Goal: Task Accomplishment & Management: Use online tool/utility

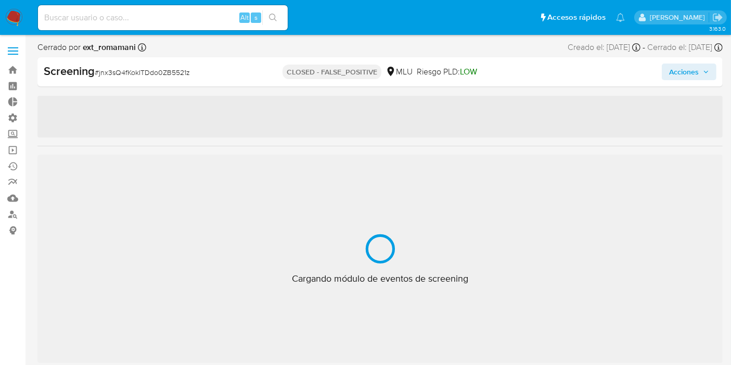
scroll to position [514, 0]
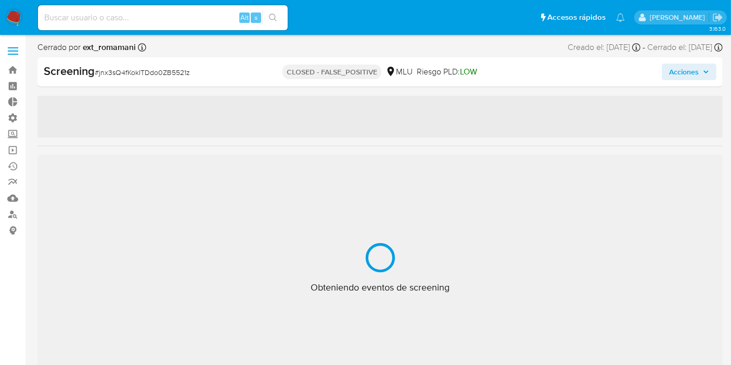
select select "10"
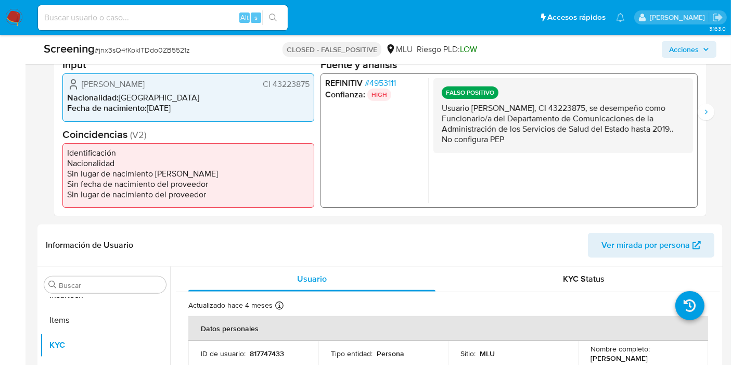
scroll to position [173, 0]
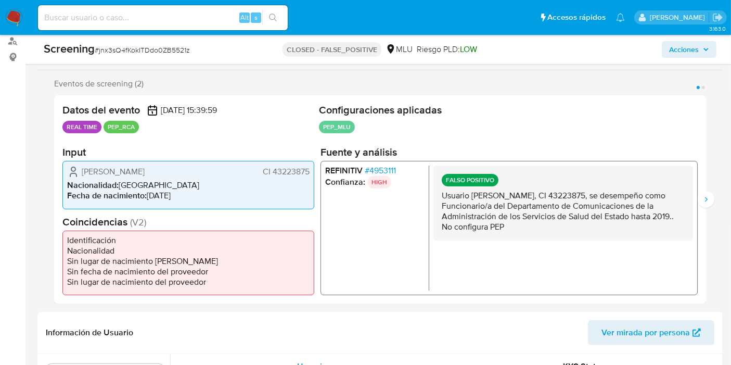
drag, startPoint x: 496, startPoint y: 216, endPoint x: 517, endPoint y: 233, distance: 27.4
click at [514, 230] on p "Usuario Viviana Brochado Pareja, CI 43223875, se desempeño como Funcionario/a d…" at bounding box center [563, 212] width 243 height 42
click at [517, 233] on div "FALSO POSITIVO Usuario Viviana Brochado Pareja, CI 43223875, se desempeño como …" at bounding box center [564, 203] width 260 height 75
click at [531, 218] on p "Usuario Viviana Brochado Pareja, CI 43223875, se desempeño como Funcionario/a d…" at bounding box center [563, 212] width 243 height 42
click at [540, 241] on div "FALSO POSITIVO Usuario Viviana Brochado Pareja, CI 43223875, se desempeño como …" at bounding box center [564, 228] width 260 height 125
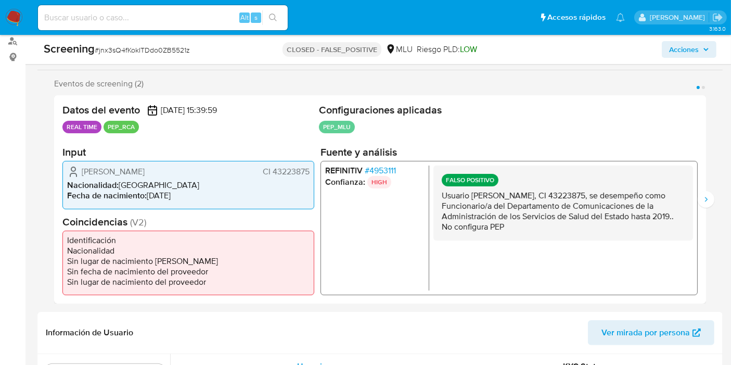
click at [540, 236] on div "FALSO POSITIVO Usuario Viviana Brochado Pareja, CI 43223875, se desempeño como …" at bounding box center [564, 203] width 260 height 75
drag, startPoint x: 506, startPoint y: 213, endPoint x: 525, endPoint y: 239, distance: 32.1
click at [525, 239] on div "FALSO POSITIVO Usuario Viviana Brochado Pareja, CI 43223875, se desempeño como …" at bounding box center [564, 203] width 260 height 75
drag, startPoint x: 518, startPoint y: 218, endPoint x: 530, endPoint y: 235, distance: 20.9
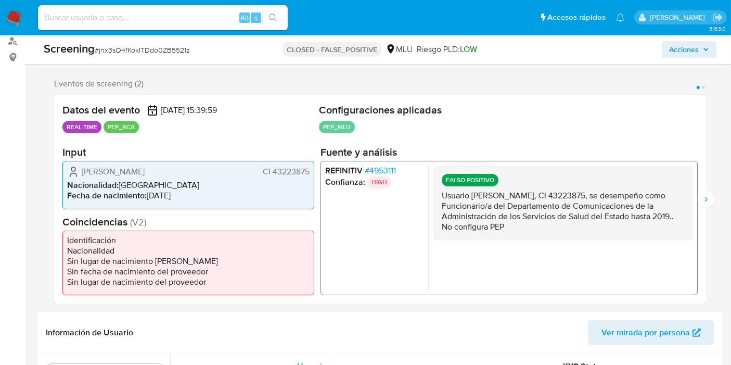
click at [530, 235] on div "FALSO POSITIVO Usuario Viviana Brochado Pareja, CI 43223875, se desempeño como …" at bounding box center [564, 203] width 260 height 75
click at [529, 234] on div "FALSO POSITIVO Usuario Viviana Brochado Pareja, CI 43223875, se desempeño como …" at bounding box center [564, 203] width 260 height 75
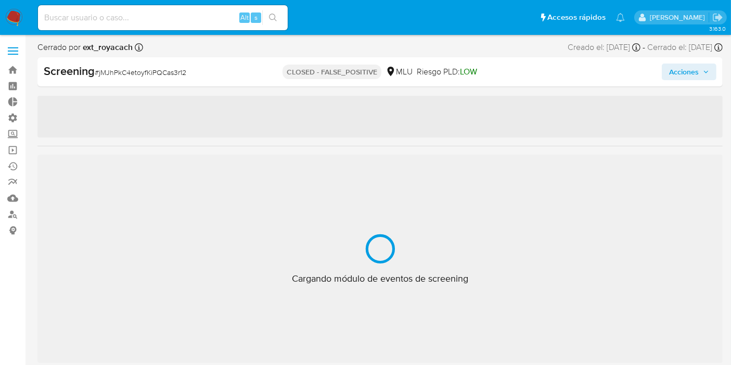
select select "10"
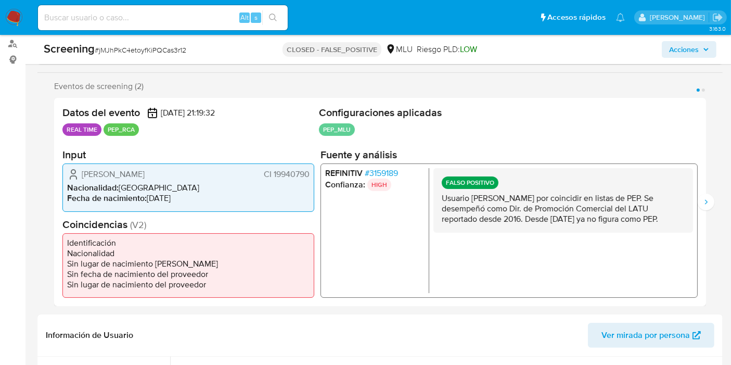
scroll to position [173, 0]
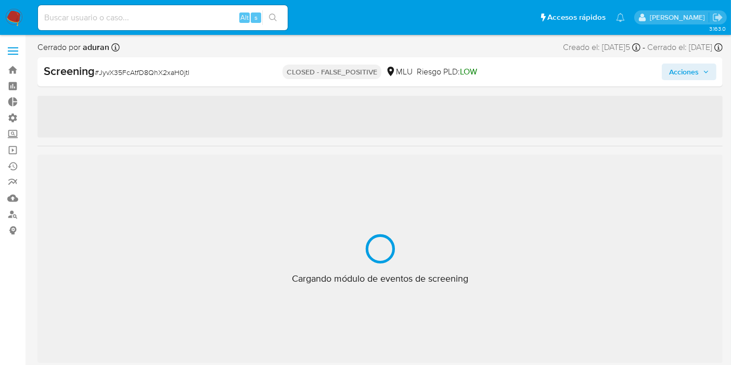
scroll to position [514, 0]
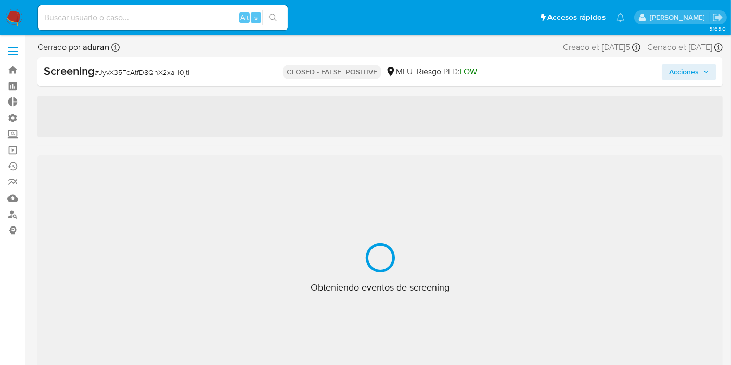
select select "10"
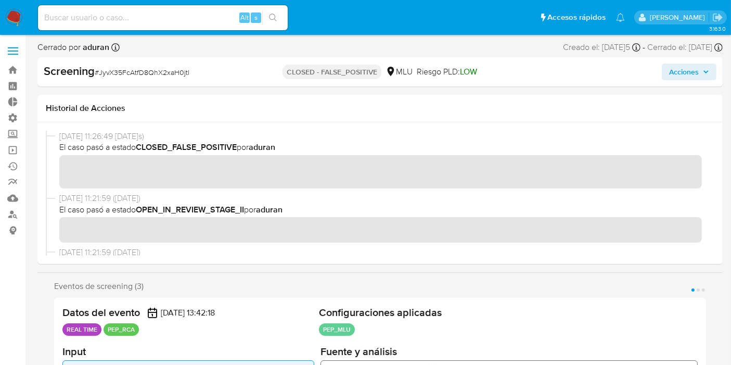
scroll to position [116, 0]
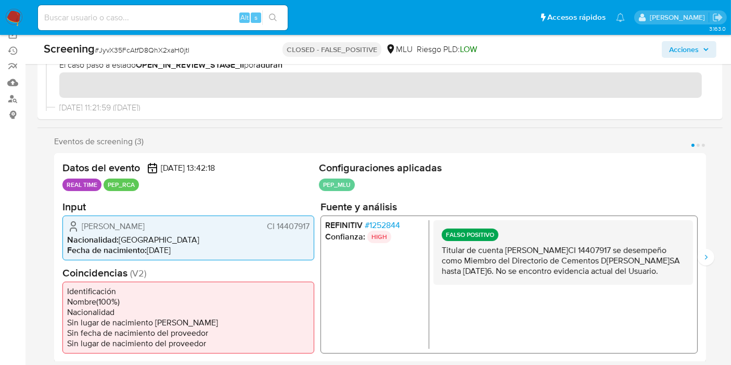
drag, startPoint x: 440, startPoint y: 252, endPoint x: 477, endPoint y: 283, distance: 48.4
click at [477, 283] on div "FALSO POSITIVO Titular de cuenta Juan Ángel Gómez Canessa CI 14407917 se desemp…" at bounding box center [564, 252] width 260 height 65
click at [479, 276] on p "Titular de cuenta Juan Ángel Gómez Canessa CI 14407917 se desempeño como Miembr…" at bounding box center [563, 260] width 243 height 31
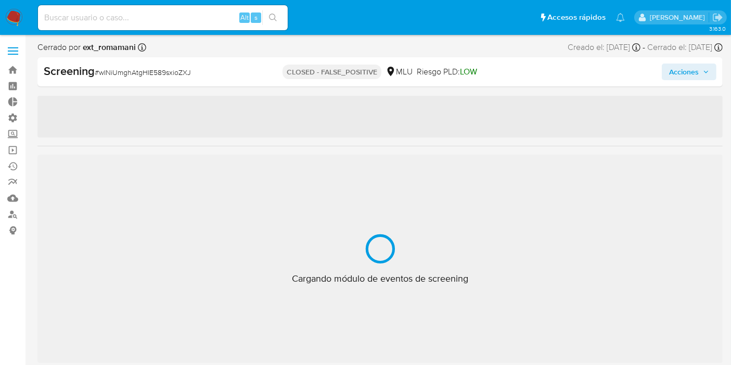
scroll to position [514, 0]
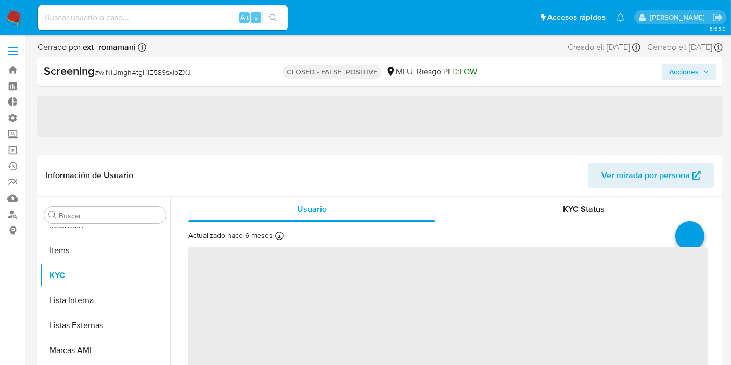
select select "10"
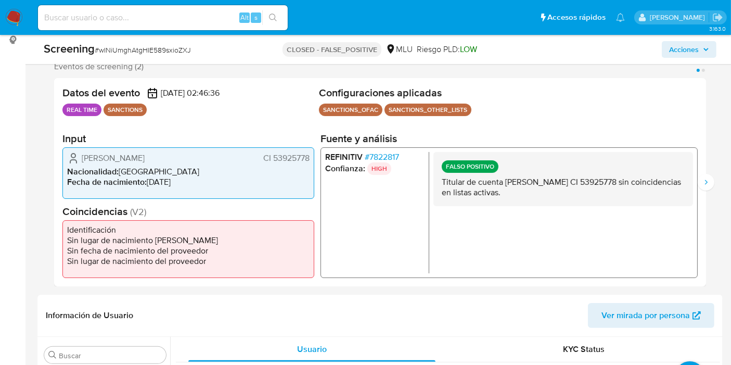
scroll to position [173, 0]
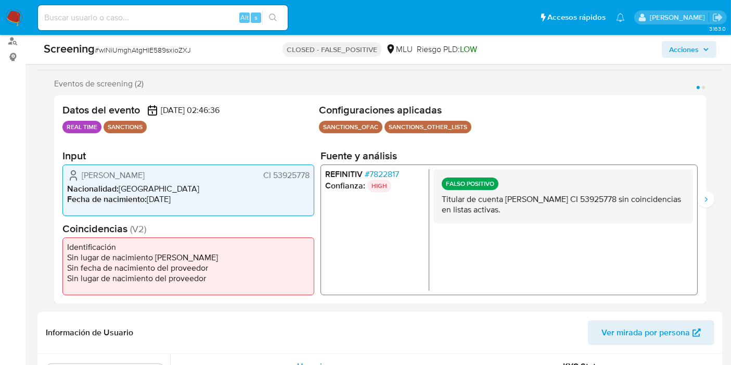
drag, startPoint x: 272, startPoint y: 172, endPoint x: 311, endPoint y: 181, distance: 40.0
click at [311, 181] on div "Camila Belen Nunez Alvarez CI 53925778 Nacionalidad : Uruguay Fecha de nacimien…" at bounding box center [188, 190] width 252 height 52
click at [379, 178] on span "# 7822817" at bounding box center [382, 174] width 34 height 10
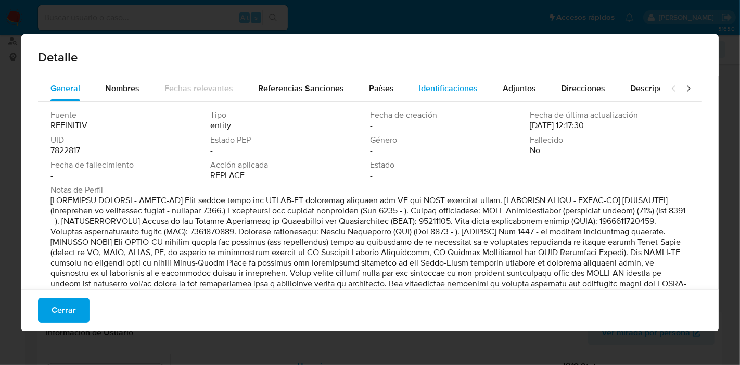
click at [462, 84] on span "Identificaciones" at bounding box center [448, 88] width 59 height 12
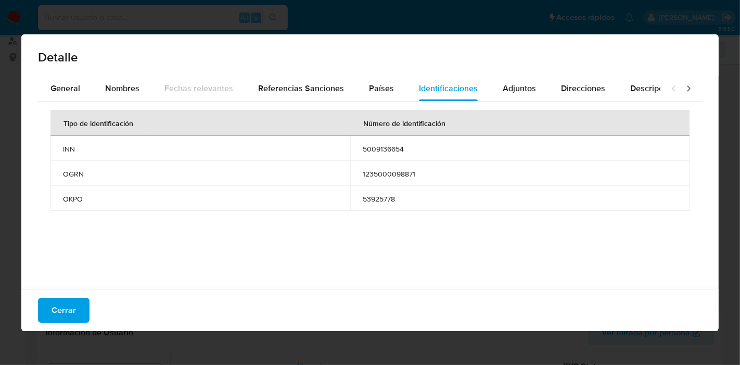
click at [75, 302] on button "Cerrar" at bounding box center [64, 310] width 52 height 25
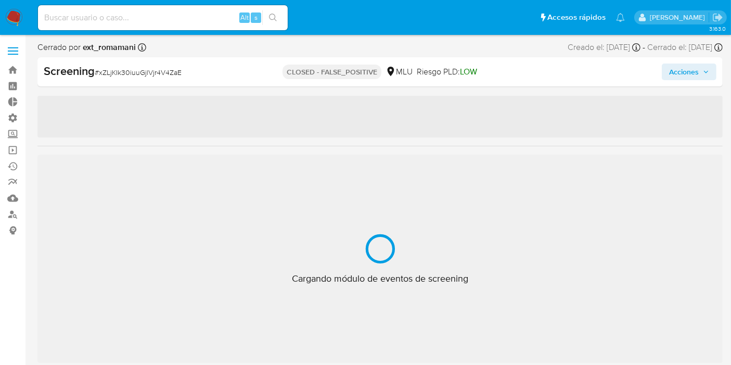
scroll to position [514, 0]
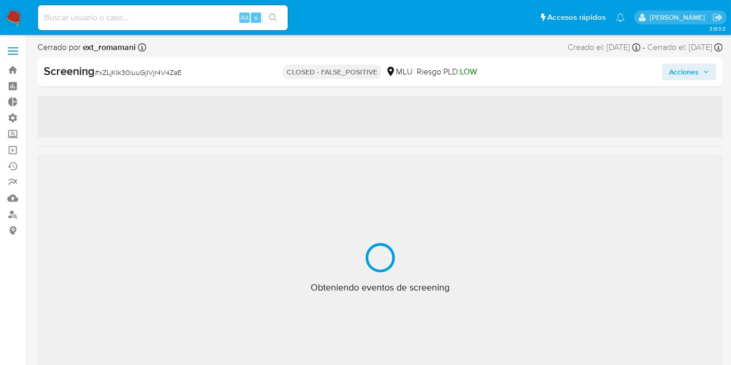
select select "10"
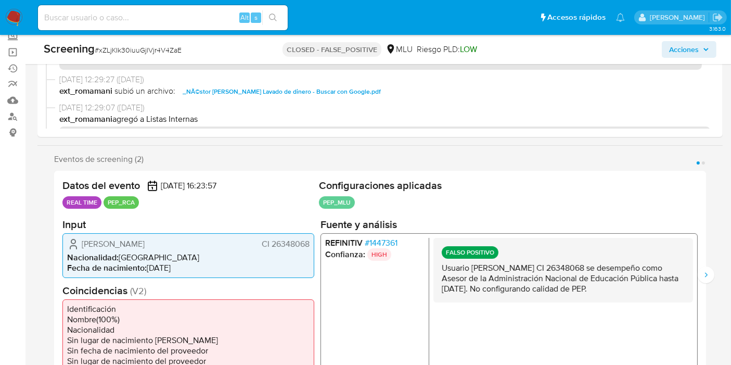
scroll to position [116, 0]
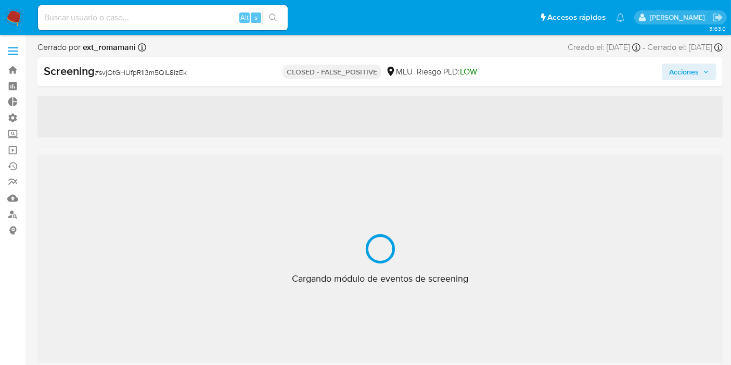
scroll to position [514, 0]
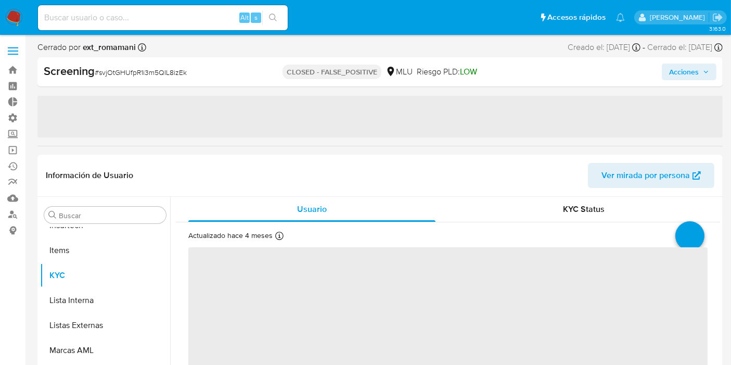
select select "10"
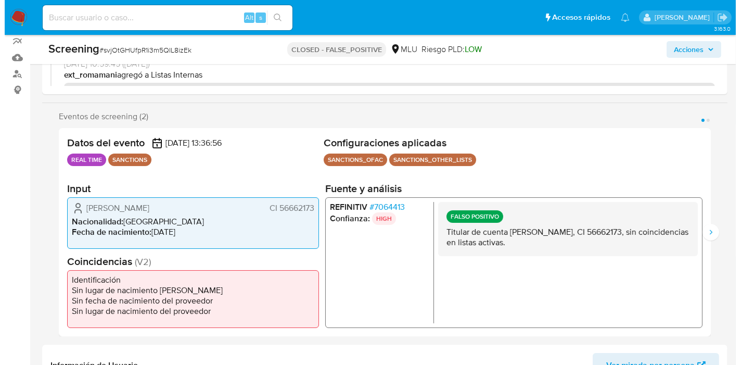
scroll to position [123, 0]
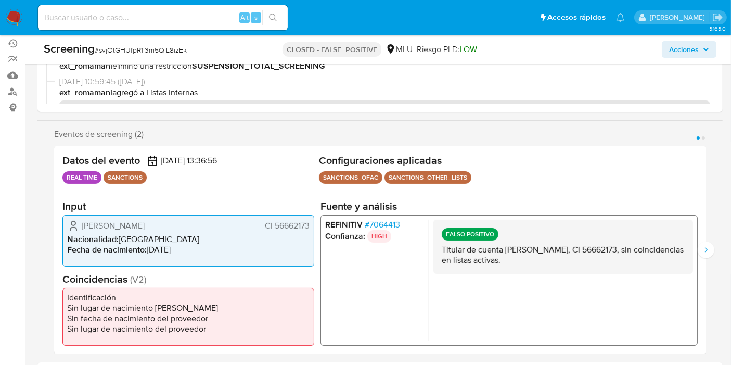
drag, startPoint x: 272, startPoint y: 226, endPoint x: 310, endPoint y: 231, distance: 37.7
click at [310, 231] on div "Facundo Barrera CI 56662173 Nacionalidad : Uruguay Fecha de nacimiento : 10/04/…" at bounding box center [188, 240] width 252 height 52
click at [379, 228] on span "# 7064413" at bounding box center [382, 224] width 35 height 10
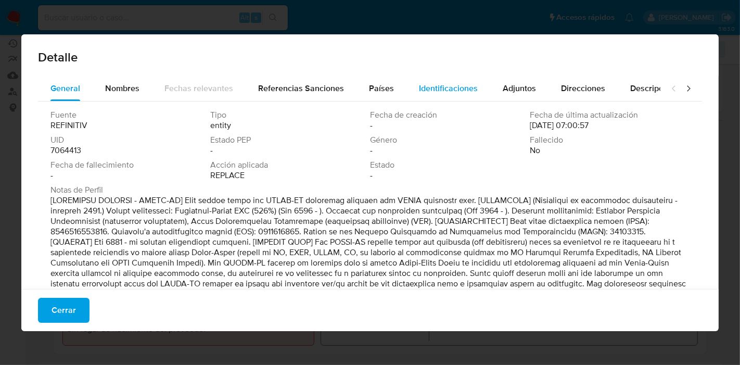
click at [425, 90] on span "Identificaciones" at bounding box center [448, 88] width 59 height 12
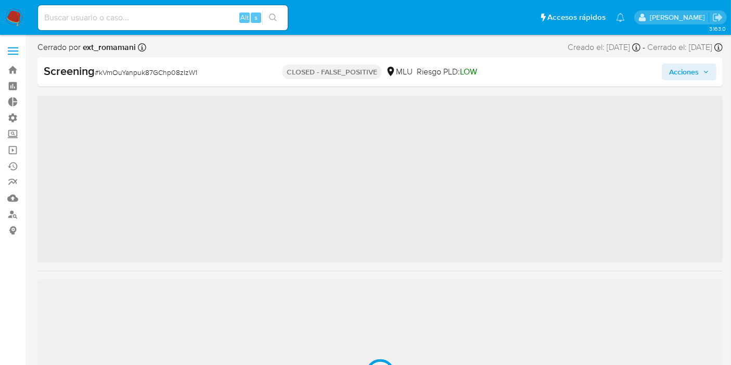
scroll to position [514, 0]
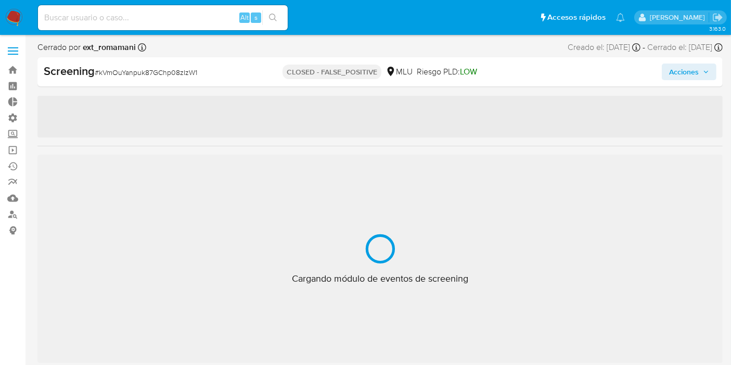
select select "10"
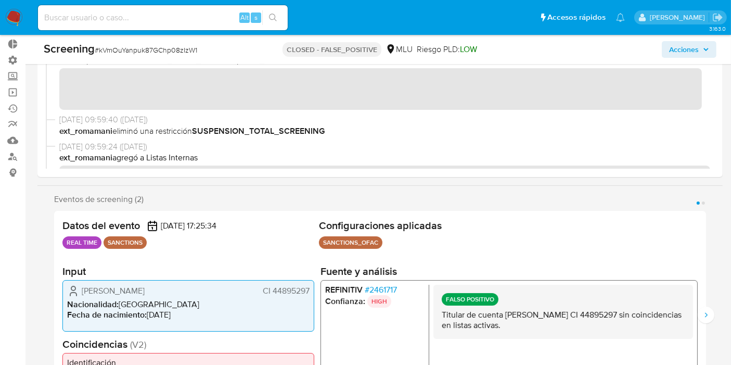
scroll to position [116, 0]
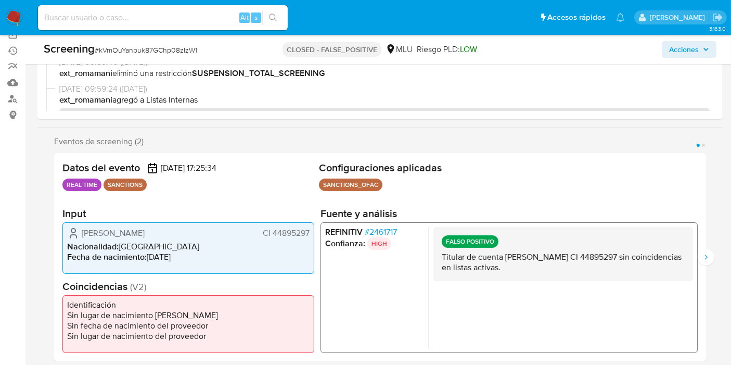
drag, startPoint x: 271, startPoint y: 230, endPoint x: 361, endPoint y: 227, distance: 90.1
click at [307, 232] on span "CI 44895297" at bounding box center [286, 232] width 47 height 10
click at [369, 231] on span "# 2461717" at bounding box center [381, 231] width 32 height 10
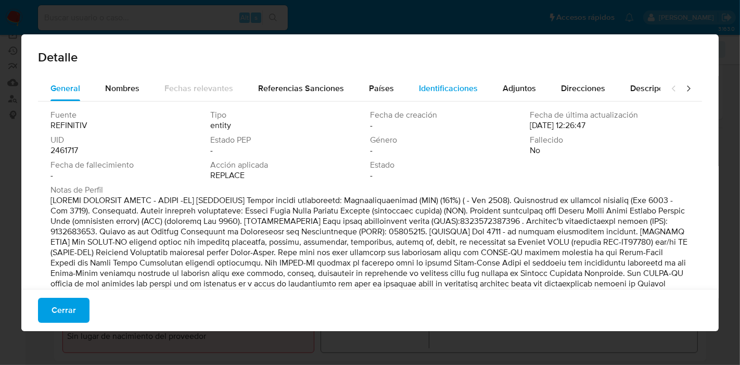
click at [453, 86] on span "Identificaciones" at bounding box center [448, 88] width 59 height 12
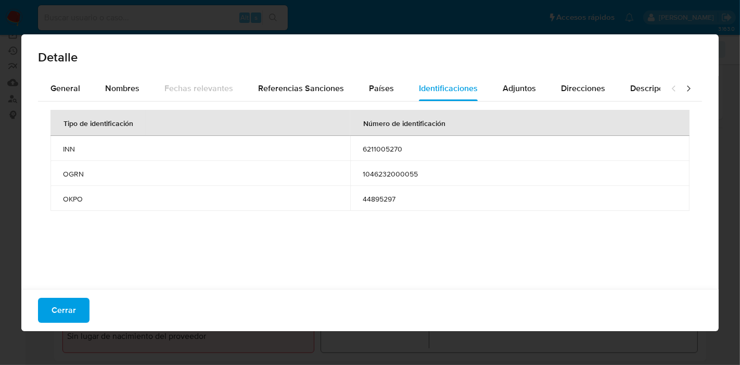
click at [67, 304] on span "Cerrar" at bounding box center [64, 310] width 24 height 23
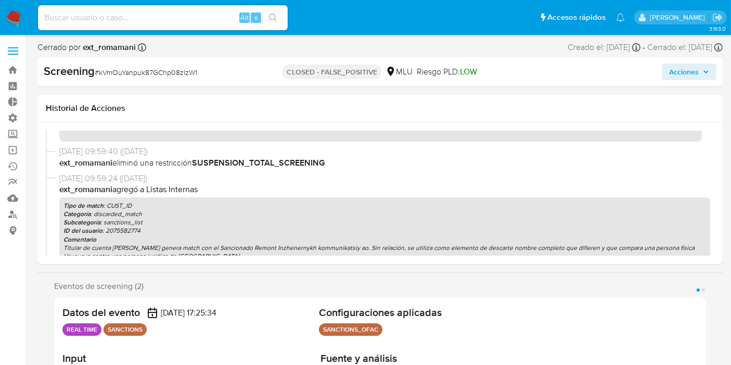
scroll to position [0, 0]
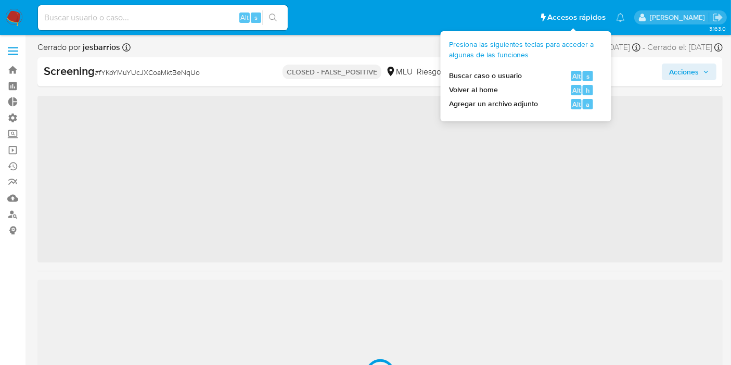
scroll to position [514, 0]
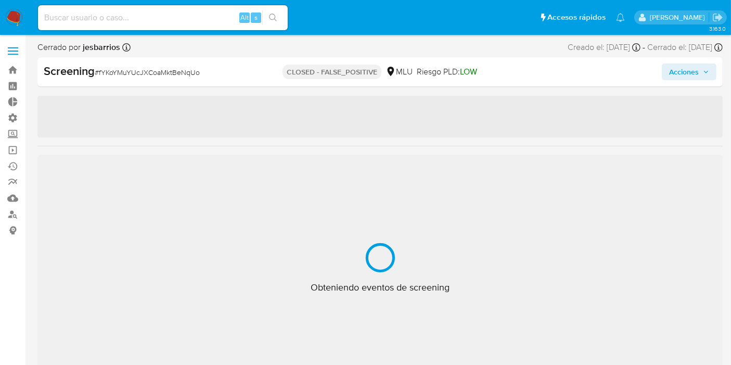
select select "10"
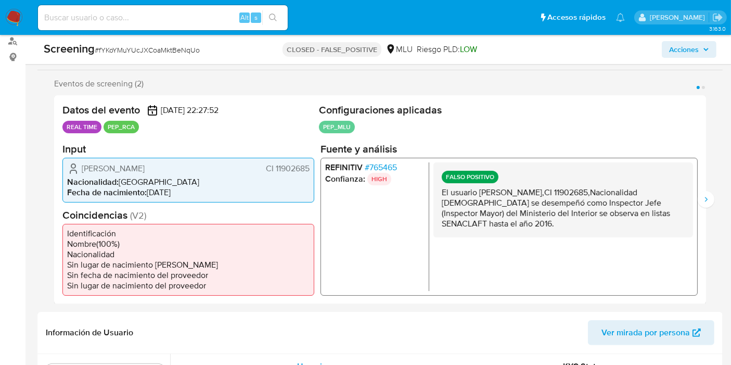
scroll to position [0, 0]
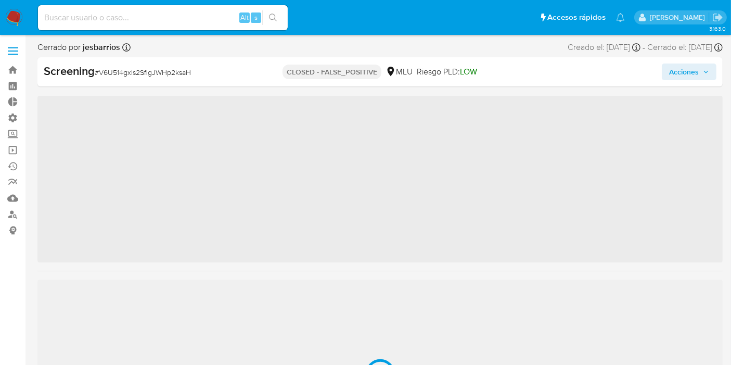
scroll to position [514, 0]
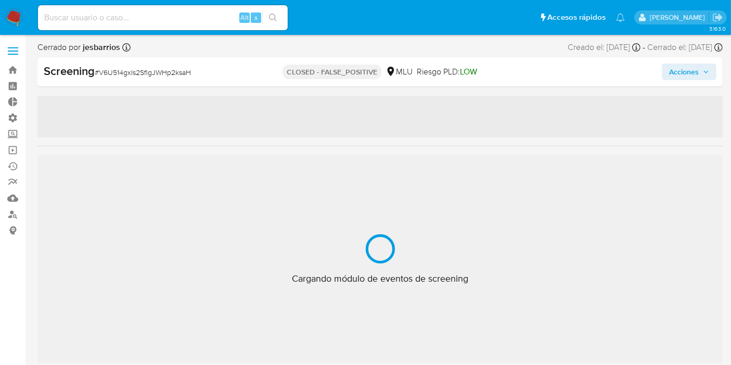
select select "10"
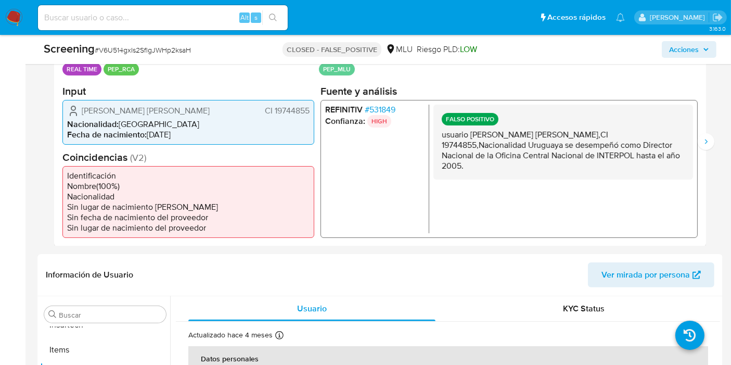
scroll to position [0, 0]
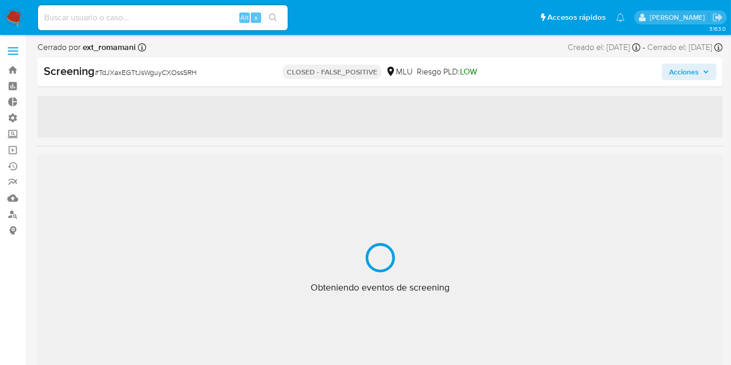
select select "10"
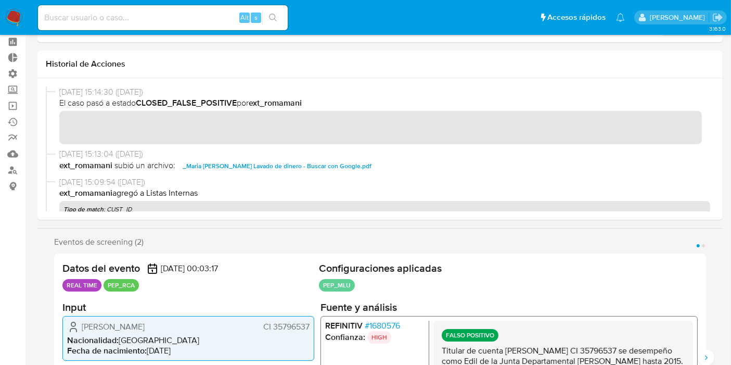
scroll to position [116, 0]
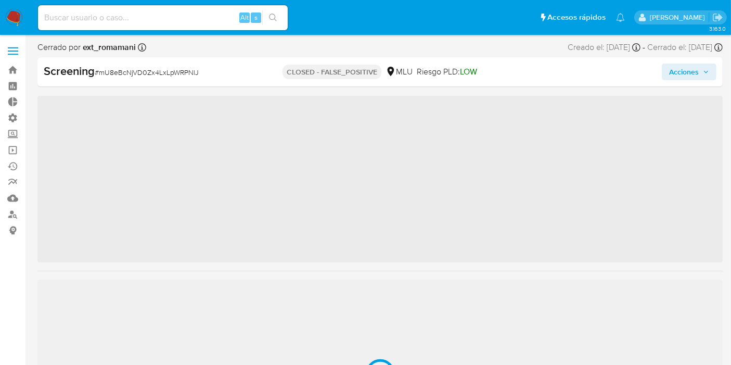
scroll to position [514, 0]
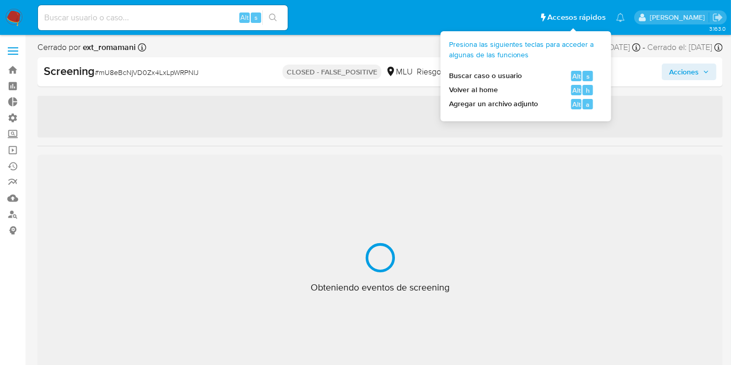
select select "10"
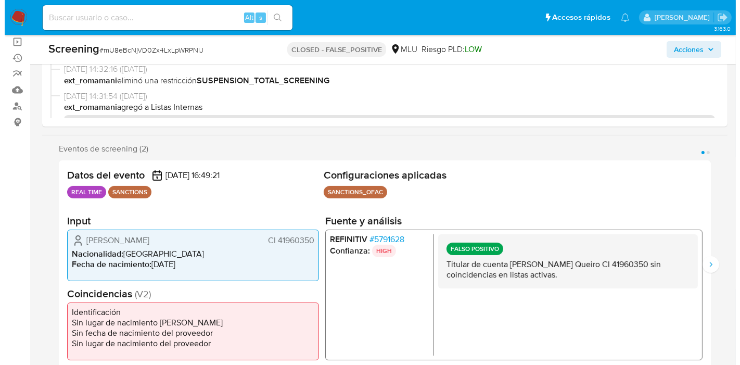
scroll to position [116, 0]
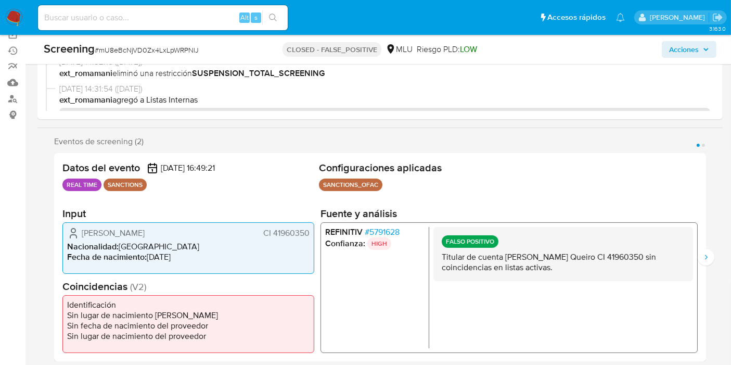
drag, startPoint x: 273, startPoint y: 233, endPoint x: 309, endPoint y: 235, distance: 35.5
click at [309, 235] on span "CI 41960350" at bounding box center [286, 232] width 46 height 10
click at [372, 233] on span "# 5791628" at bounding box center [382, 231] width 35 height 10
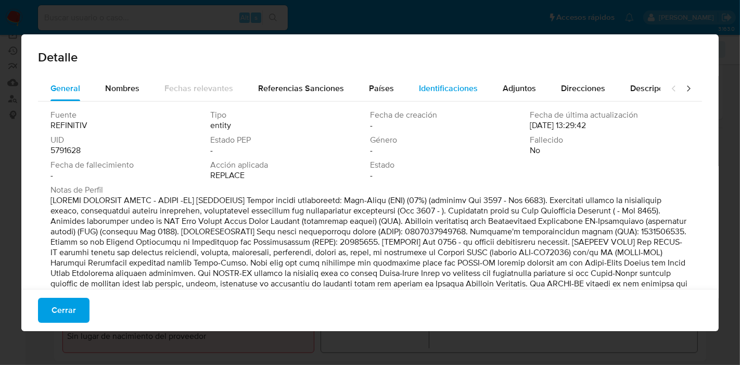
click at [471, 79] on div "Identificaciones" at bounding box center [448, 88] width 59 height 25
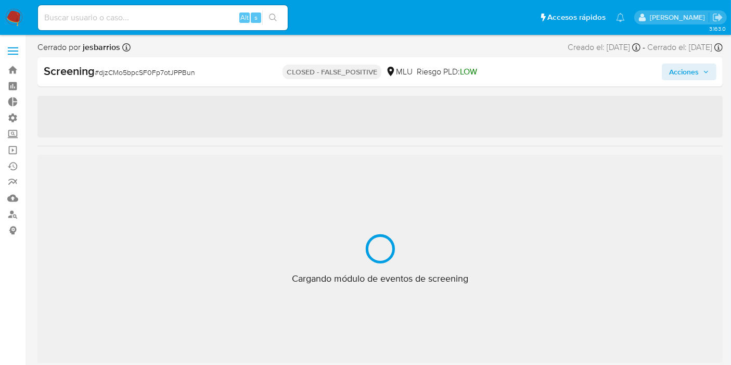
scroll to position [514, 0]
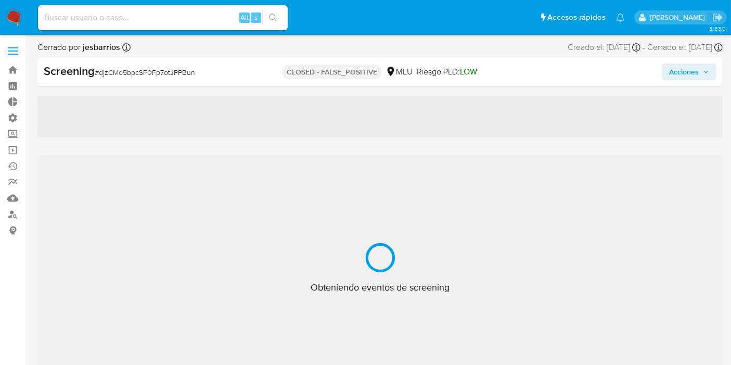
select select "10"
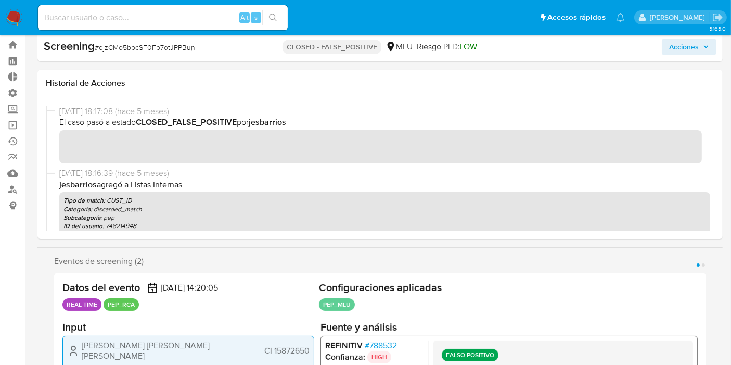
scroll to position [0, 0]
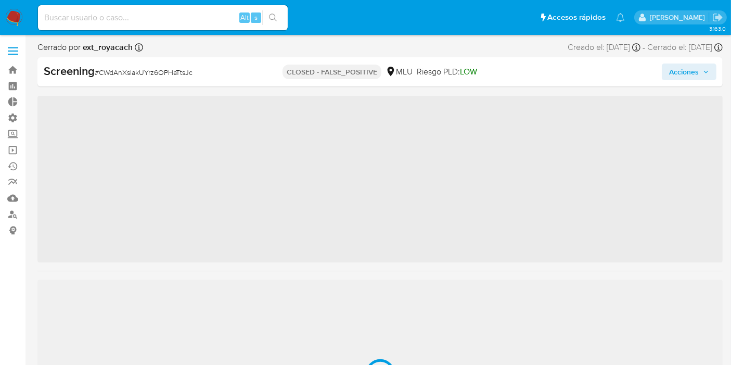
scroll to position [514, 0]
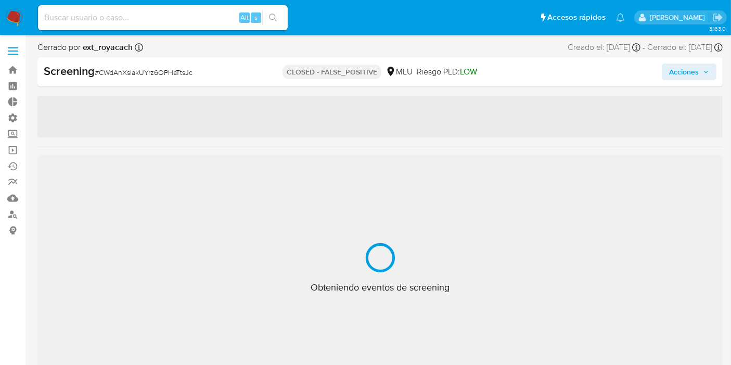
select select "10"
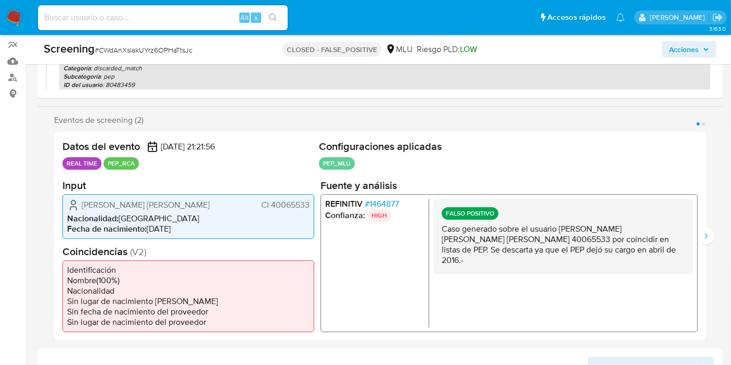
scroll to position [169, 0]
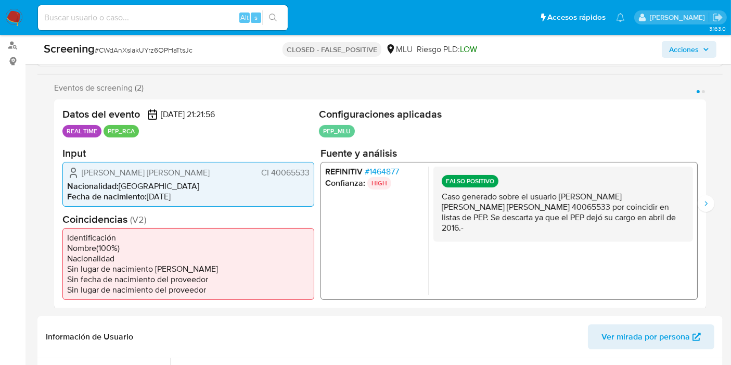
drag, startPoint x: 562, startPoint y: 195, endPoint x: 596, endPoint y: 220, distance: 42.2
click at [597, 221] on p "Caso generado sobre el usuario Adelio Fernando Velez Molina CI 40065533 por coi…" at bounding box center [563, 212] width 243 height 42
drag, startPoint x: 596, startPoint y: 220, endPoint x: 526, endPoint y: 112, distance: 128.4
click at [595, 219] on p "Caso generado sobre el usuario Adelio Fernando Velez Molina CI 40065533 por coi…" at bounding box center [563, 212] width 243 height 42
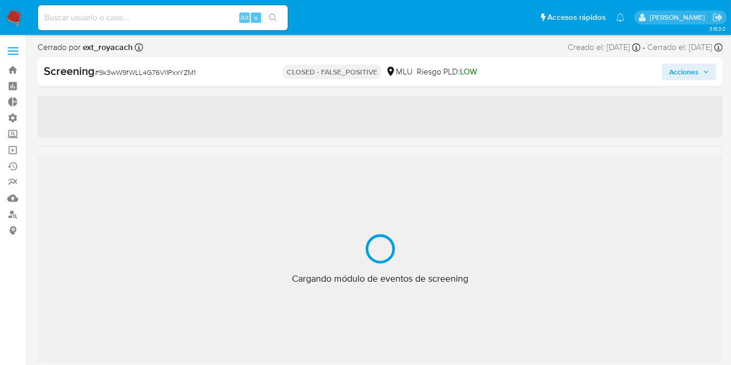
scroll to position [514, 0]
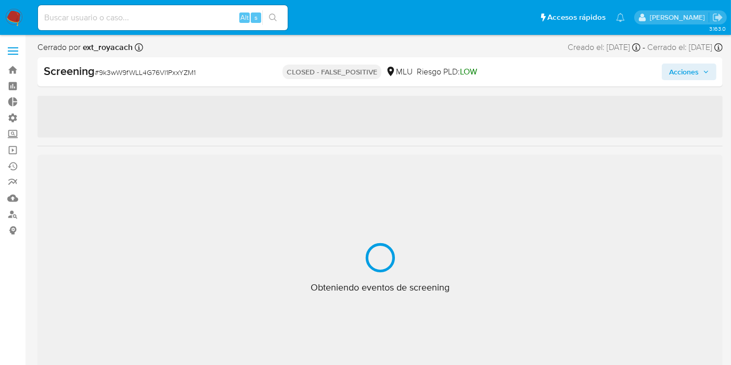
select select "10"
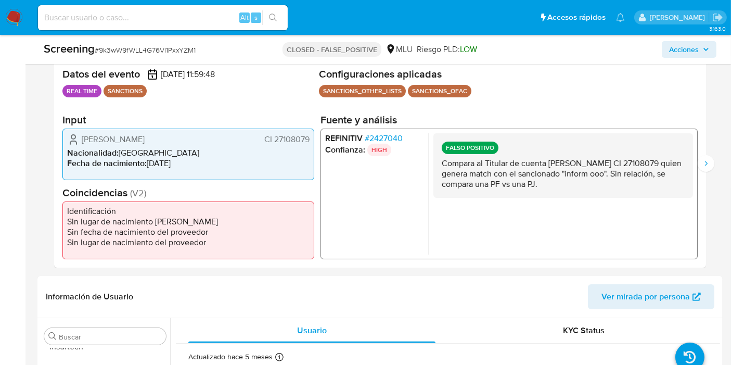
scroll to position [194, 0]
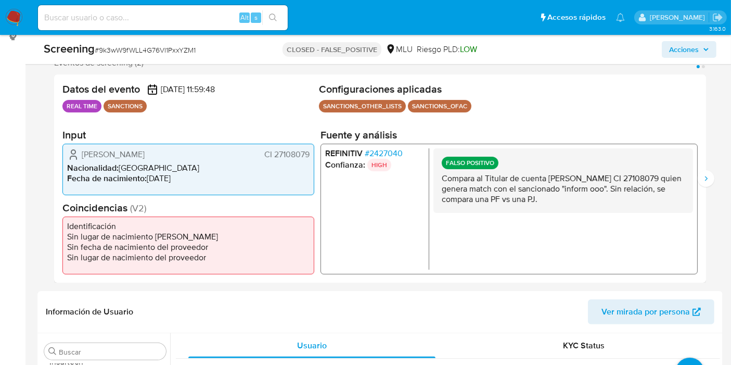
drag, startPoint x: 538, startPoint y: 179, endPoint x: 601, endPoint y: 205, distance: 68.0
click at [594, 203] on p "Compara al Titular de cuenta Fabricio Martin Ziliani de Lucca CI 27108079 quien…" at bounding box center [563, 188] width 243 height 31
click at [601, 205] on div "FALSO POSITIVO Compara al Titular de cuenta Fabricio Martin Ziliani de Lucca CI…" at bounding box center [564, 180] width 260 height 65
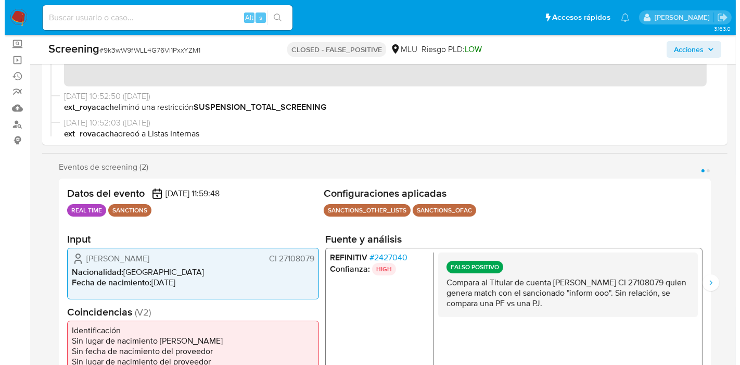
scroll to position [116, 0]
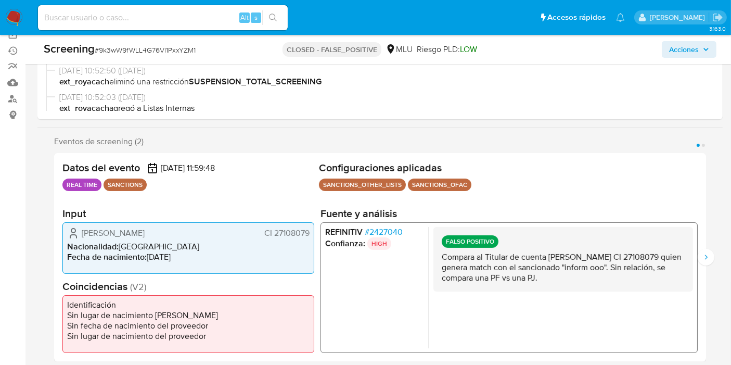
drag, startPoint x: 274, startPoint y: 231, endPoint x: 312, endPoint y: 237, distance: 38.5
click at [312, 237] on div "Fabricio Martin Ziliani de Lucca CI 27108079 Nacionalidad : Uruguay Fecha de na…" at bounding box center [188, 248] width 252 height 52
click at [388, 228] on span "# 2427040" at bounding box center [384, 231] width 38 height 10
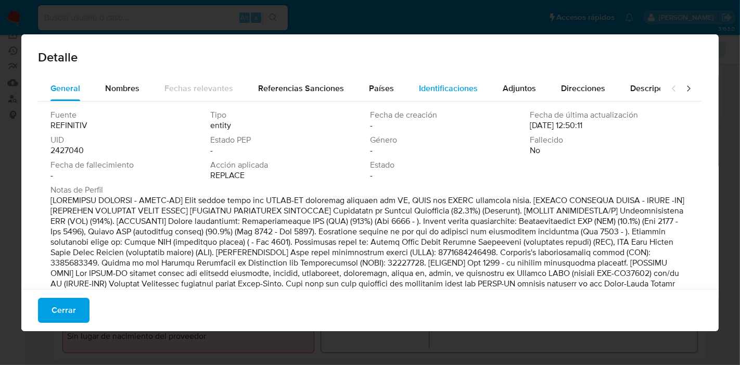
click at [462, 84] on span "Identificaciones" at bounding box center [448, 88] width 59 height 12
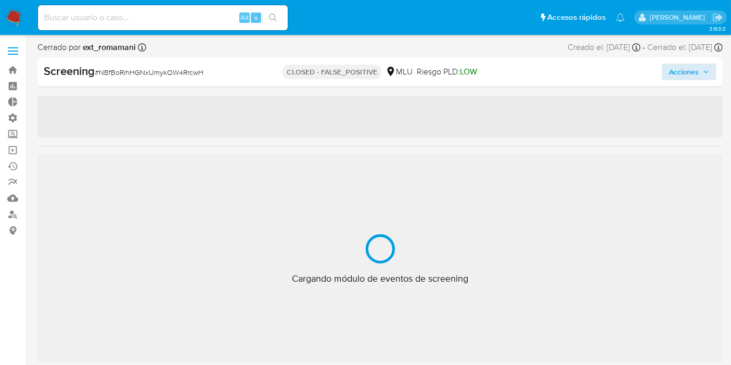
scroll to position [514, 0]
select select "10"
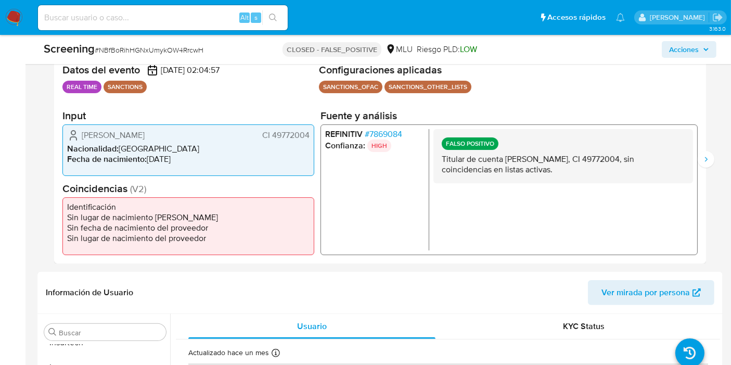
scroll to position [208, 0]
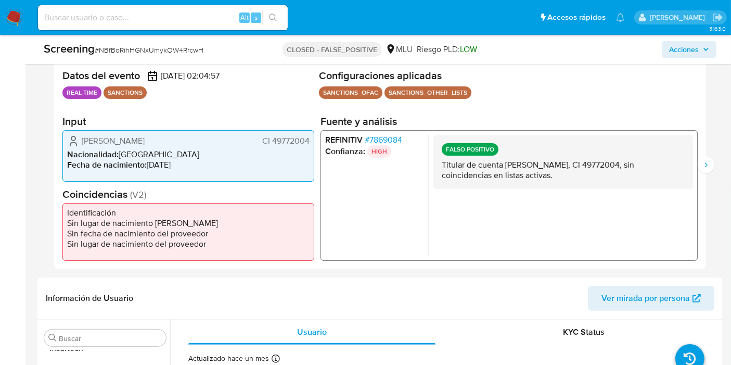
drag, startPoint x: 532, startPoint y: 167, endPoint x: 573, endPoint y: 178, distance: 42.0
click at [573, 178] on p "Titular de cuenta Diego Diaz Lambert, CI 49772004, sin coincidencias en listas …" at bounding box center [563, 169] width 243 height 21
click at [573, 179] on p "Titular de cuenta Diego Diaz Lambert, CI 49772004, sin coincidencias en listas …" at bounding box center [563, 169] width 243 height 21
drag, startPoint x: 552, startPoint y: 162, endPoint x: 570, endPoint y: 178, distance: 24.3
click at [570, 178] on p "Titular de cuenta Diego Diaz Lambert, CI 49772004, sin coincidencias en listas …" at bounding box center [563, 169] width 243 height 21
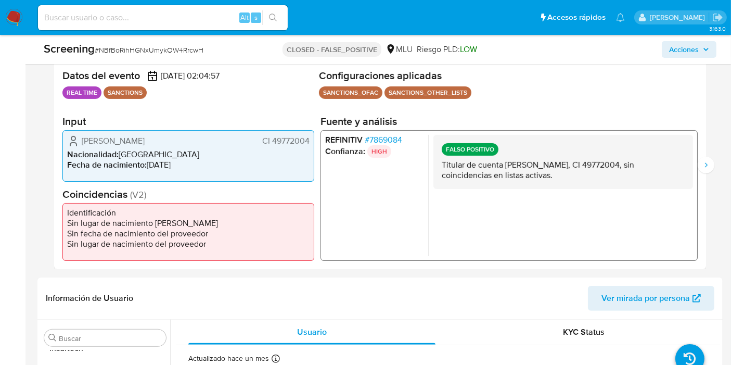
click at [569, 176] on p "Titular de cuenta Diego Diaz Lambert, CI 49772004, sin coincidencias en listas …" at bounding box center [563, 169] width 243 height 21
drag, startPoint x: 550, startPoint y: 159, endPoint x: 561, endPoint y: 170, distance: 15.8
click at [561, 170] on p "Titular de cuenta Diego Diaz Lambert, CI 49772004, sin coincidencias en listas …" at bounding box center [563, 169] width 243 height 21
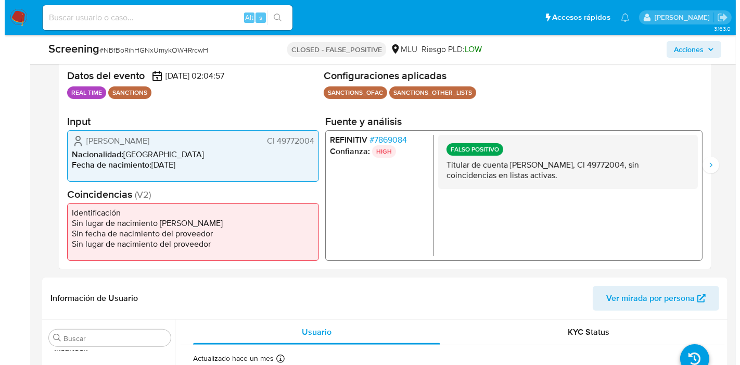
scroll to position [34, 0]
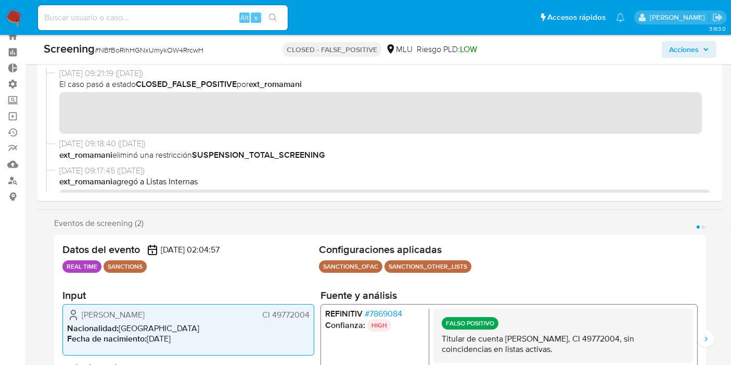
drag, startPoint x: 272, startPoint y: 310, endPoint x: 311, endPoint y: 315, distance: 39.5
click at [311, 315] on div "Diego Diaz Lambert CI 49772004 Nacionalidad : Uruguay Fecha de nacimiento : 09/…" at bounding box center [188, 329] width 252 height 52
click at [375, 313] on span "# 7869084" at bounding box center [383, 313] width 37 height 10
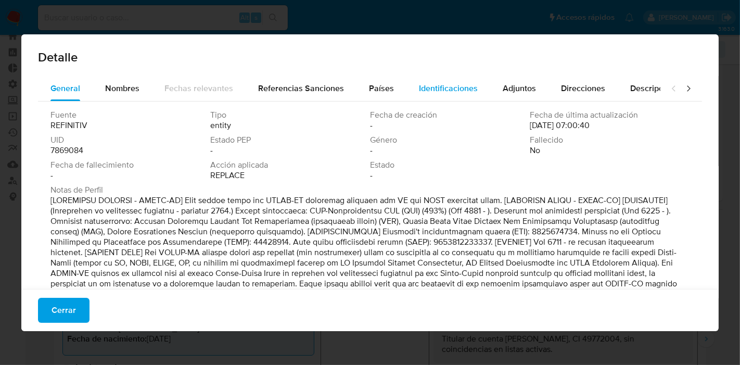
click at [452, 83] on span "Identificaciones" at bounding box center [448, 88] width 59 height 12
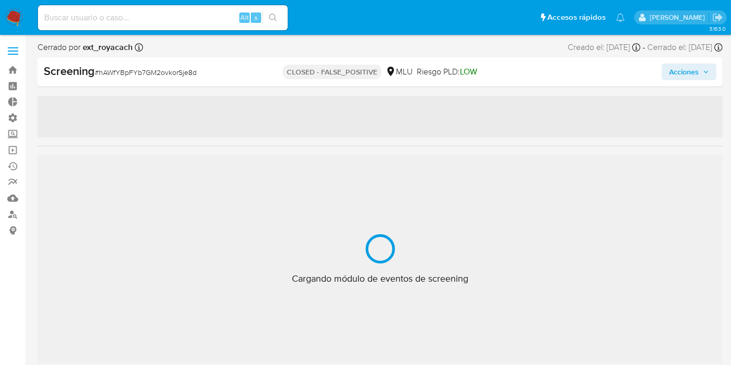
scroll to position [514, 0]
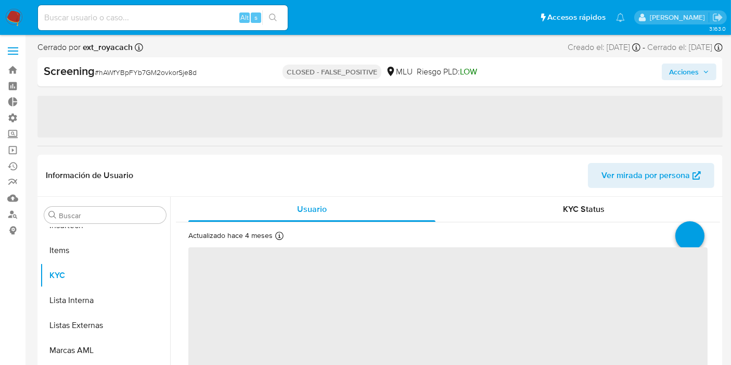
select select "10"
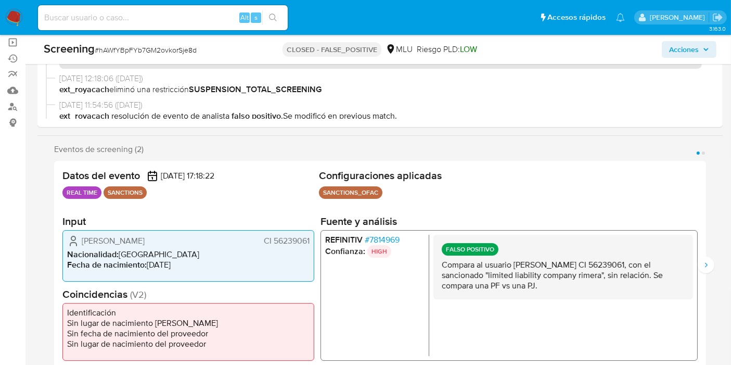
scroll to position [231, 0]
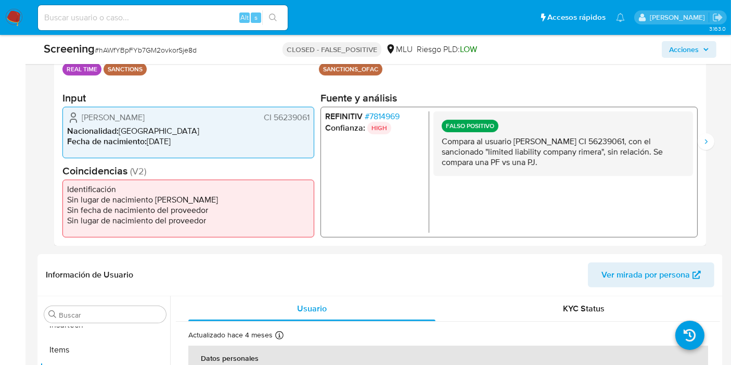
drag, startPoint x: 538, startPoint y: 136, endPoint x: 556, endPoint y: 161, distance: 31.0
click at [556, 161] on p "Compara al usuario [PERSON_NAME] CI 56239061, con el sancionado "limited liabil…" at bounding box center [563, 151] width 243 height 31
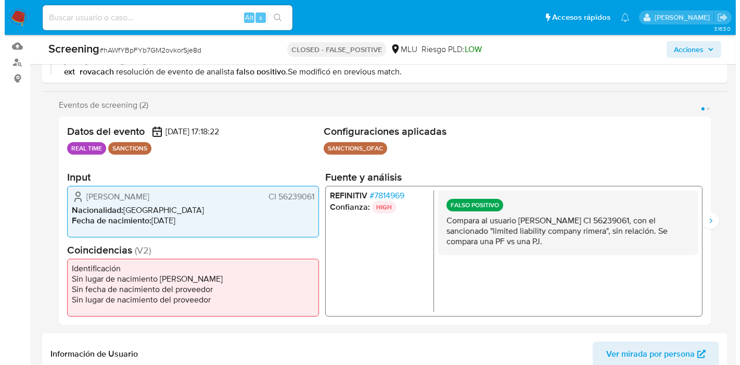
scroll to position [116, 0]
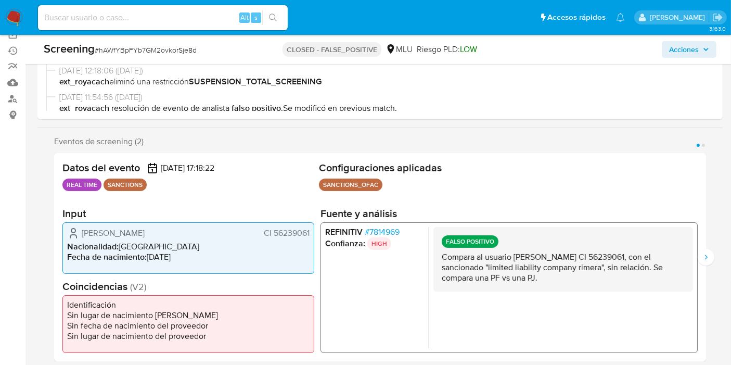
click at [271, 231] on span "CI 56239061" at bounding box center [287, 232] width 46 height 10
click at [275, 233] on span "CI 56239061" at bounding box center [287, 232] width 46 height 10
drag, startPoint x: 273, startPoint y: 230, endPoint x: 309, endPoint y: 236, distance: 36.5
click at [309, 236] on span "CI 56239061" at bounding box center [287, 232] width 46 height 10
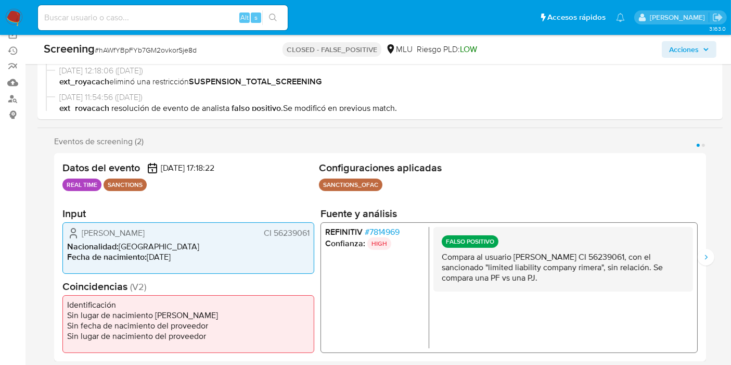
click at [376, 236] on span "# 7814969" at bounding box center [382, 231] width 35 height 10
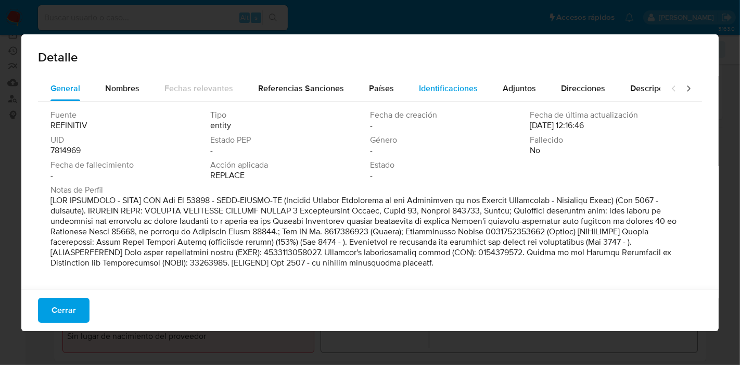
click at [463, 91] on span "Identificaciones" at bounding box center [448, 88] width 59 height 12
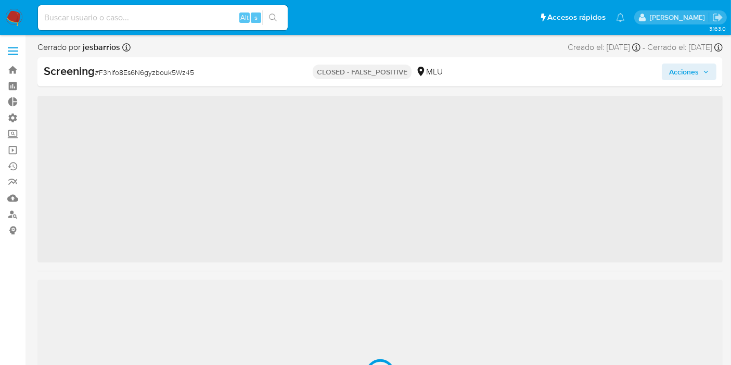
scroll to position [514, 0]
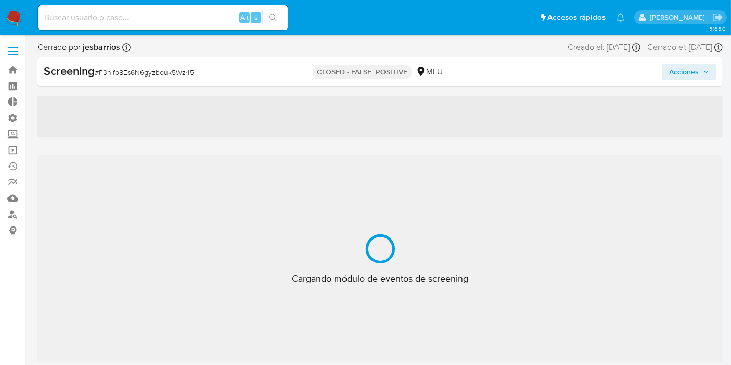
select select "10"
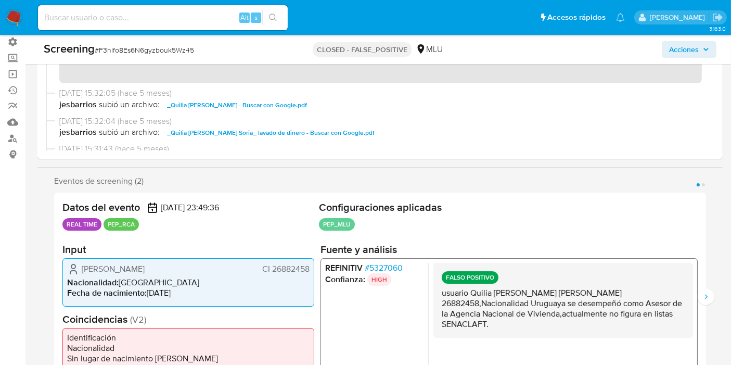
scroll to position [116, 0]
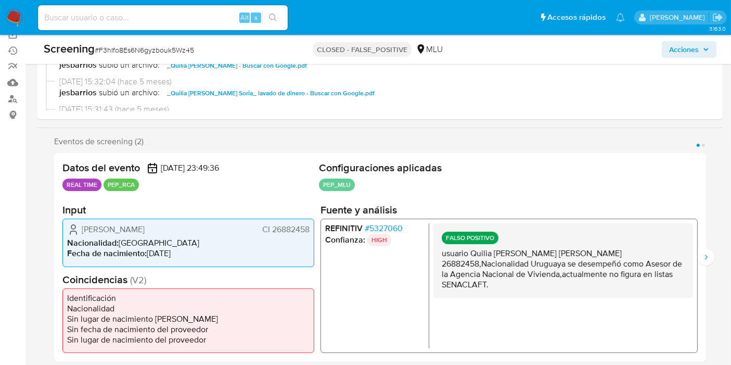
drag, startPoint x: 442, startPoint y: 250, endPoint x: 637, endPoint y: 278, distance: 197.1
click at [637, 278] on p "usuario Quilia [PERSON_NAME] [PERSON_NAME] 26882458,Nacionalidad Uruguaya se de…" at bounding box center [563, 269] width 243 height 42
click at [637, 273] on p "usuario Quilia [PERSON_NAME] [PERSON_NAME] 26882458,Nacionalidad Uruguaya se de…" at bounding box center [563, 269] width 243 height 42
drag, startPoint x: 641, startPoint y: 272, endPoint x: 437, endPoint y: 248, distance: 204.9
click at [435, 248] on div "FALSO POSITIVO usuario Quilia [PERSON_NAME] [PERSON_NAME] 26882458,Nacionalidad…" at bounding box center [564, 260] width 260 height 75
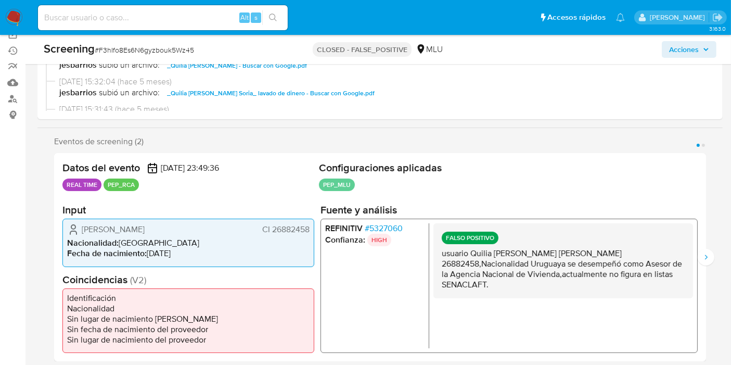
click at [437, 248] on div "FALSO POSITIVO usuario Quilia [PERSON_NAME] [PERSON_NAME] 26882458,Nacionalidad…" at bounding box center [564, 260] width 260 height 75
drag, startPoint x: 271, startPoint y: 231, endPoint x: 309, endPoint y: 234, distance: 38.7
click at [309, 234] on span "CI 26882458" at bounding box center [285, 229] width 47 height 10
click at [395, 232] on span "# 5327060" at bounding box center [384, 228] width 38 height 10
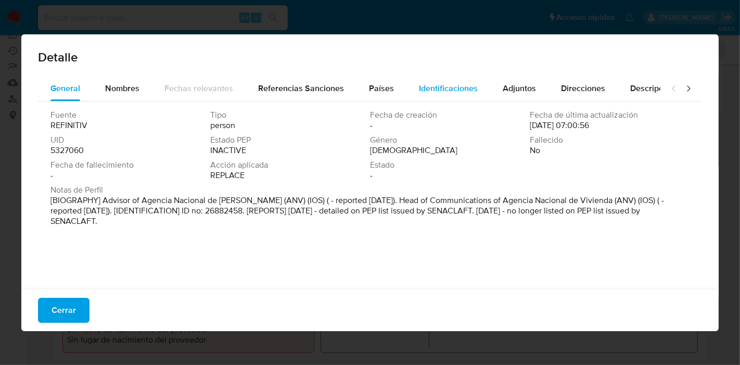
click at [459, 81] on div "Identificaciones" at bounding box center [448, 88] width 59 height 25
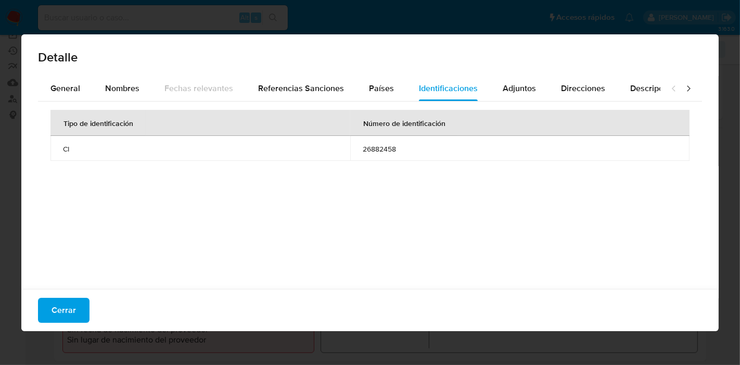
click at [83, 302] on button "Cerrar" at bounding box center [64, 310] width 52 height 25
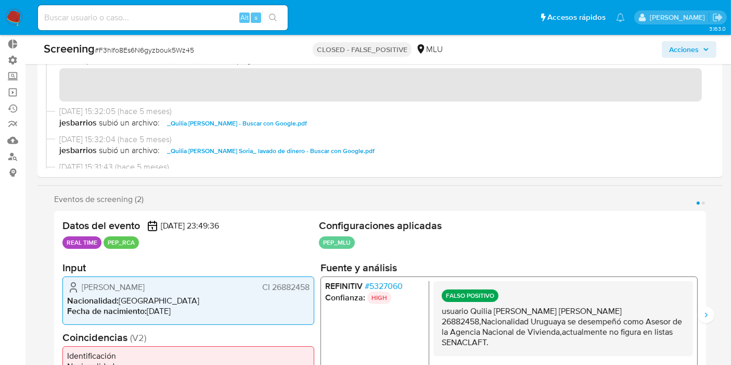
scroll to position [0, 0]
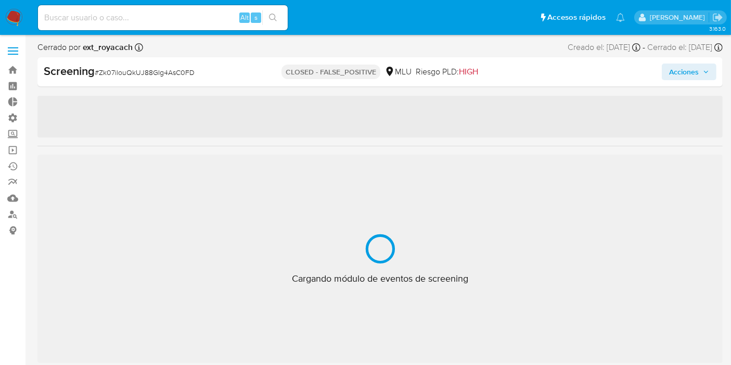
scroll to position [514, 0]
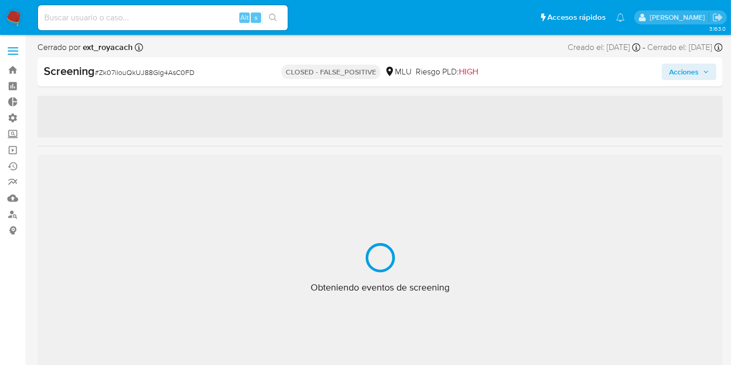
select select "10"
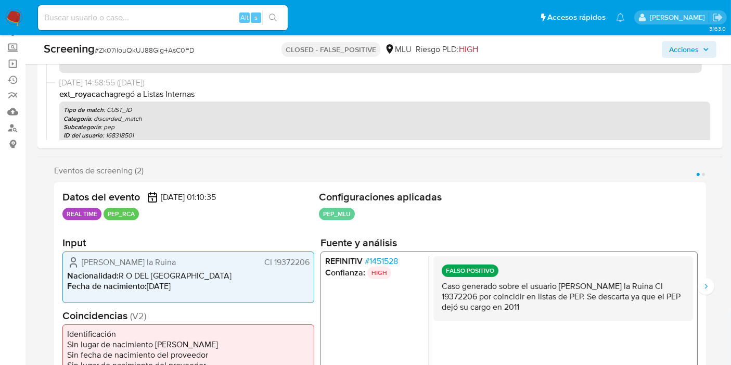
scroll to position [173, 0]
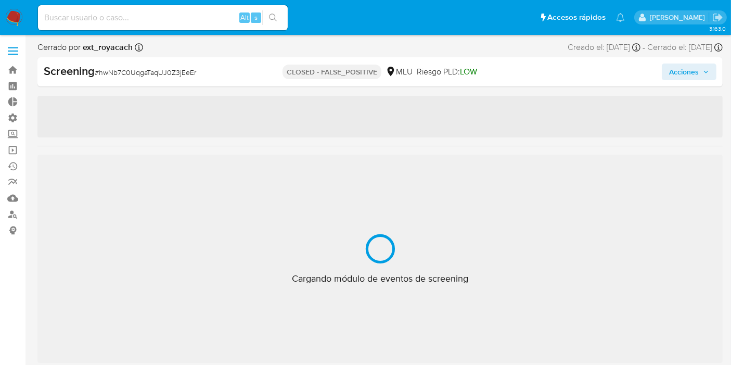
scroll to position [514, 0]
select select "10"
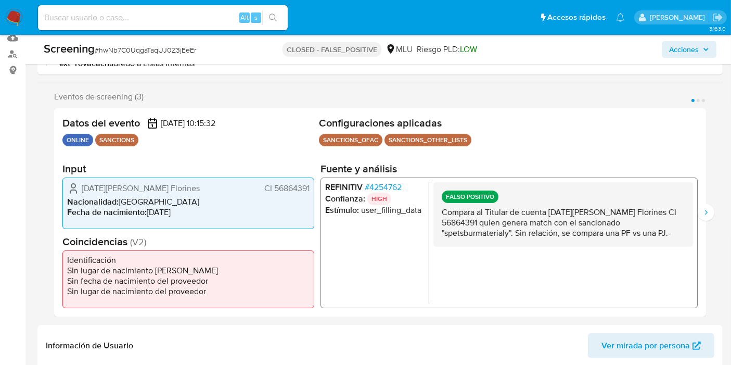
scroll to position [173, 0]
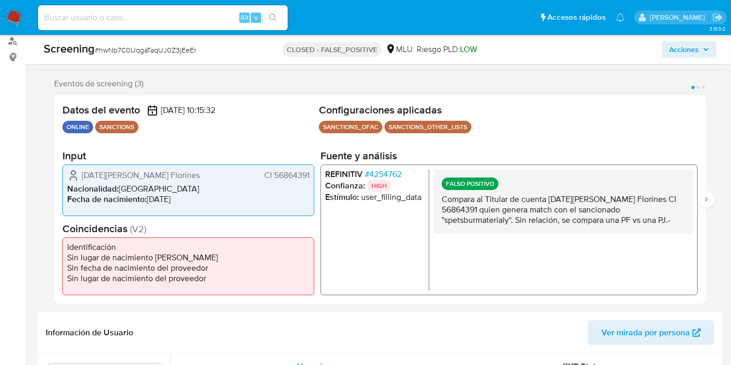
click at [694, 203] on div "REFINITIV # 4254762 Confianza: HIGH Estímulo : user_filling_data FALSO POSITIVO…" at bounding box center [509, 229] width 377 height 131
click at [700, 199] on button "Siguiente" at bounding box center [706, 199] width 17 height 17
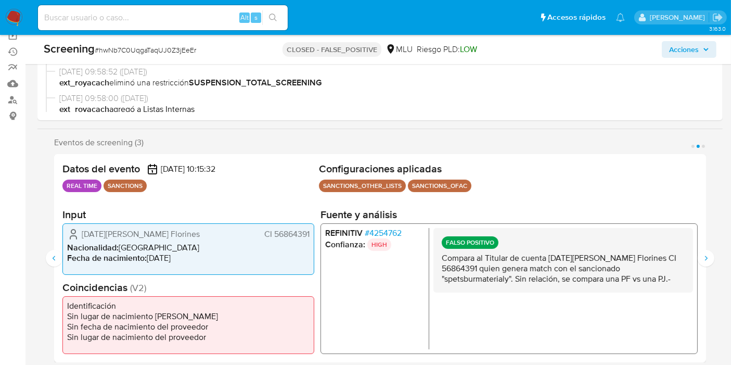
scroll to position [116, 0]
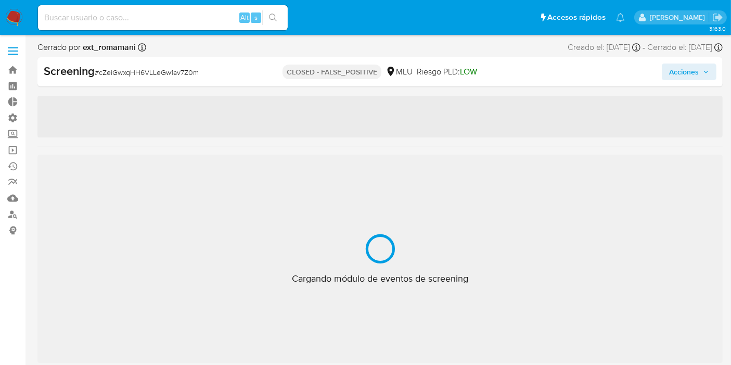
scroll to position [514, 0]
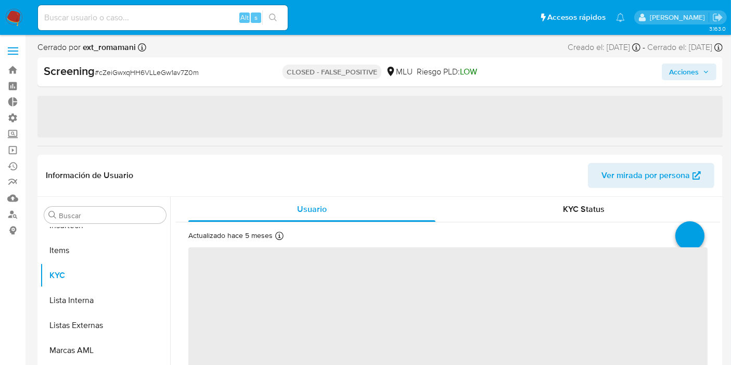
select select "10"
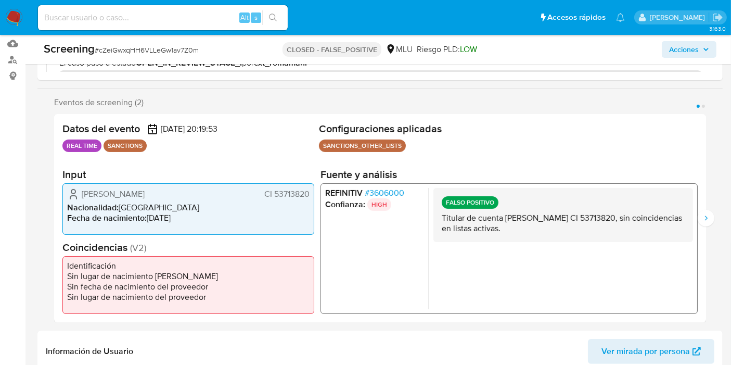
scroll to position [173, 0]
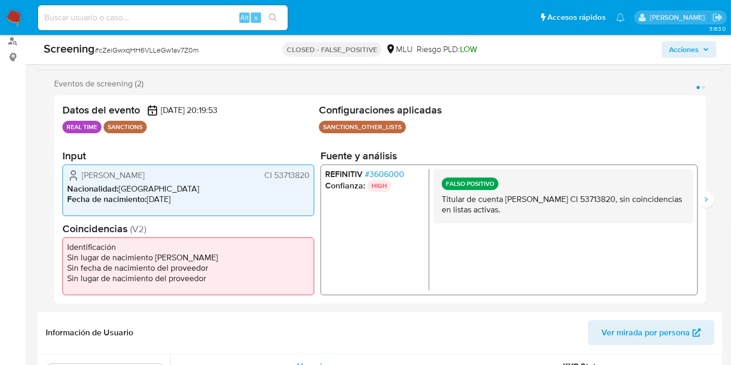
drag, startPoint x: 508, startPoint y: 192, endPoint x: 575, endPoint y: 210, distance: 69.7
click at [575, 210] on div "FALSO POSITIVO Titular de cuenta Daniela Sofia Martinez Suarez CI 53713820, sin…" at bounding box center [564, 196] width 260 height 54
click at [575, 210] on p "Titular de cuenta Daniela Sofia Martinez Suarez CI 53713820, sin coincidencias …" at bounding box center [563, 204] width 243 height 21
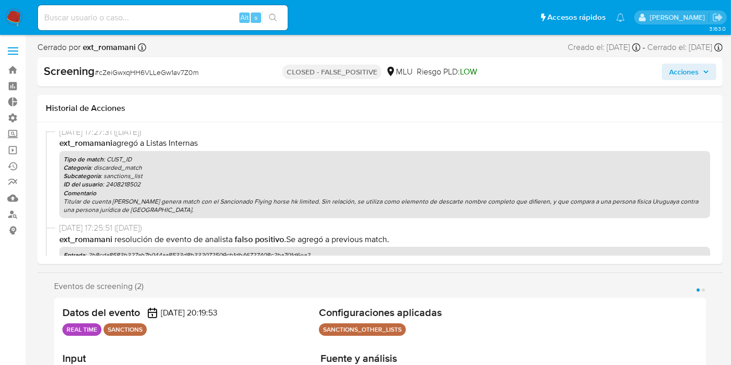
scroll to position [0, 0]
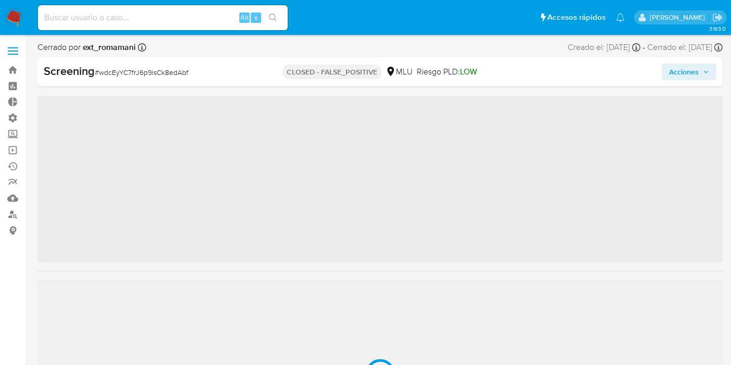
scroll to position [514, 0]
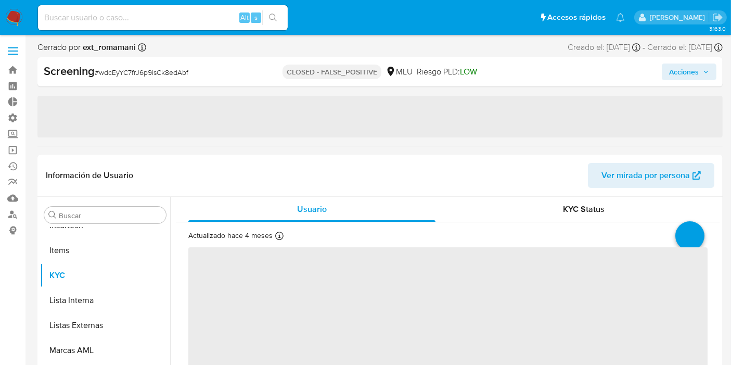
select select "10"
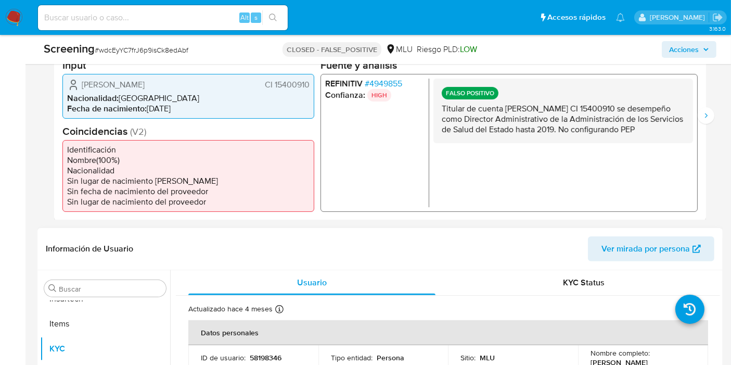
scroll to position [231, 0]
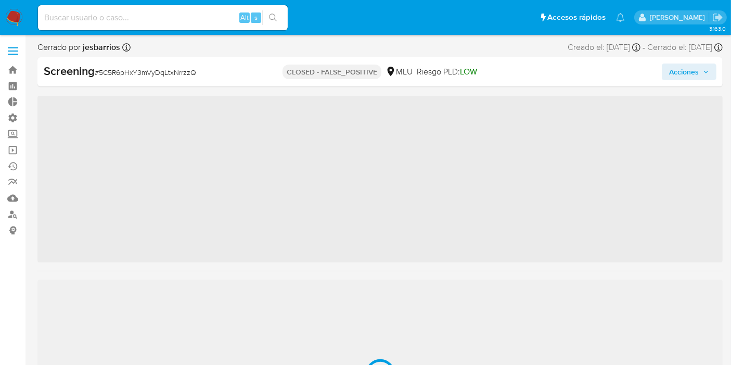
scroll to position [514, 0]
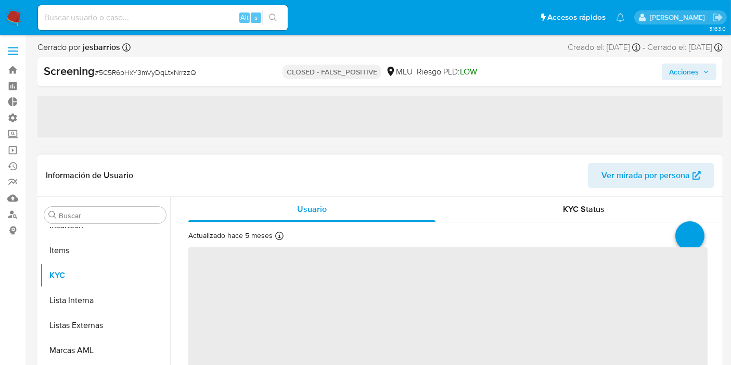
select select "10"
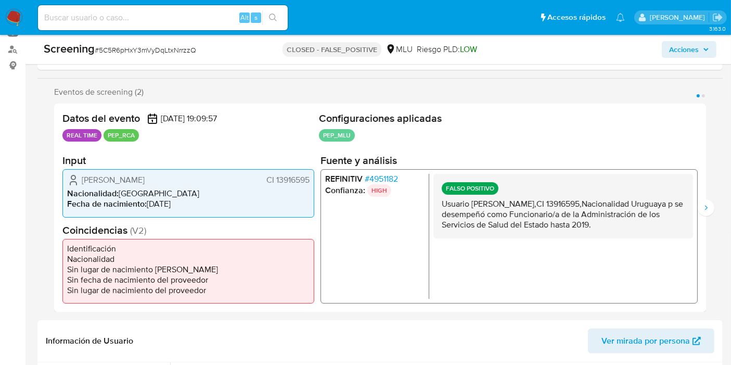
scroll to position [173, 0]
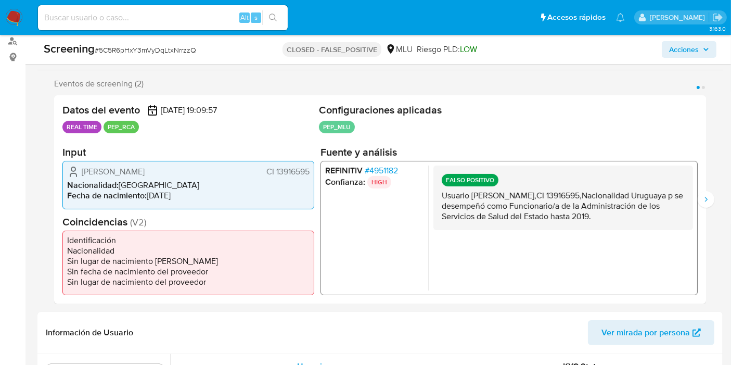
drag, startPoint x: 473, startPoint y: 196, endPoint x: 657, endPoint y: 246, distance: 190.8
click at [659, 246] on div "FALSO POSITIVO Usuario Laura Amalia Mondueri Lopez,CI 13916595,Nacionalidad Uru…" at bounding box center [564, 228] width 260 height 125
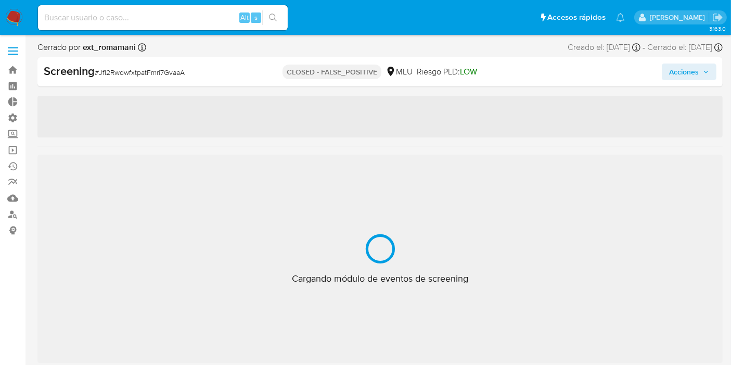
select select "10"
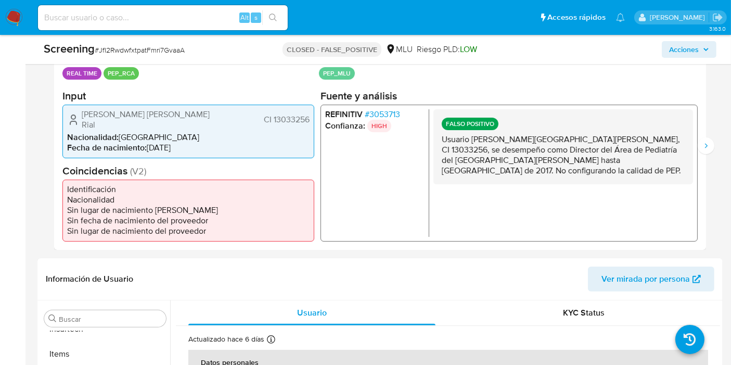
scroll to position [231, 0]
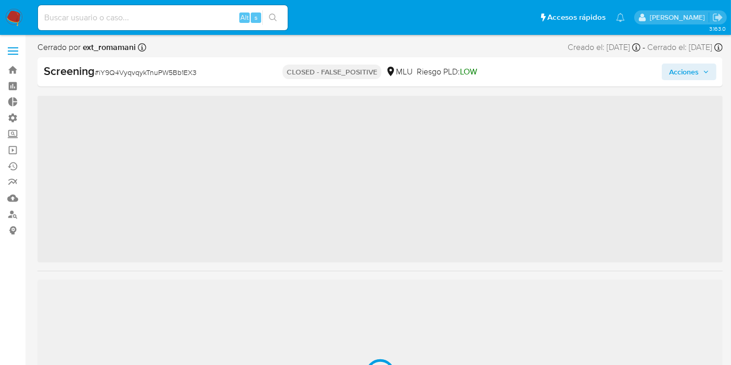
scroll to position [514, 0]
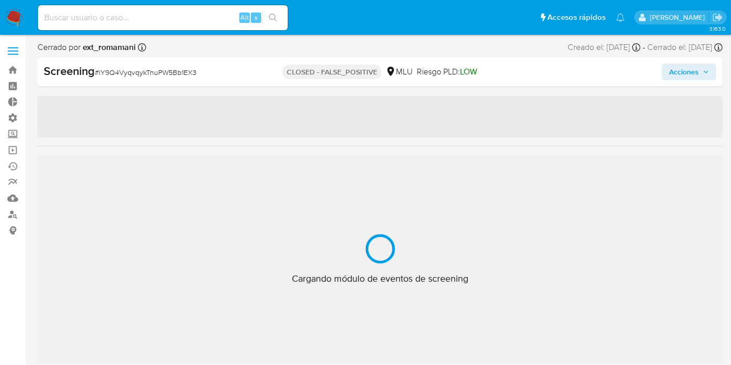
select select "10"
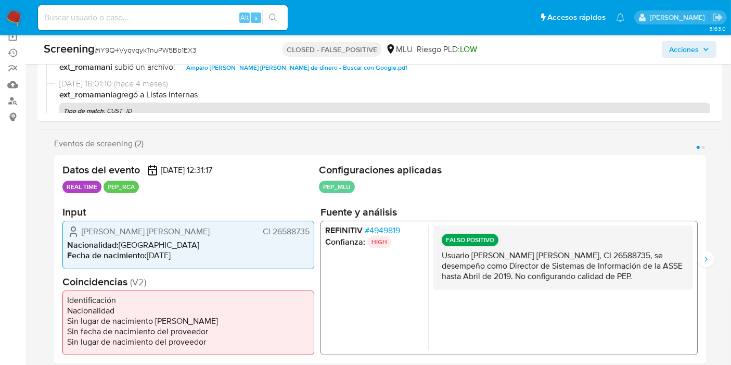
scroll to position [231, 0]
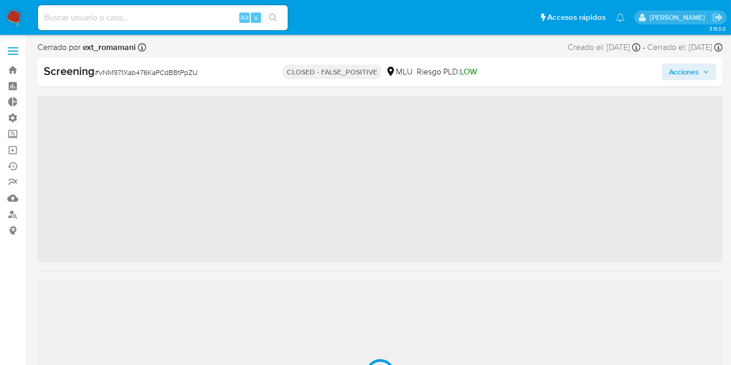
scroll to position [514, 0]
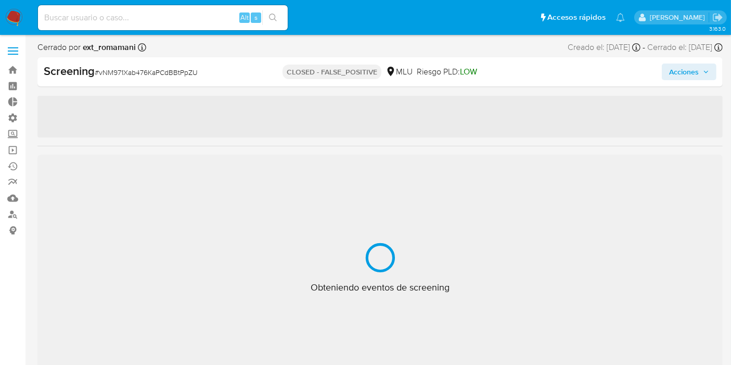
select select "10"
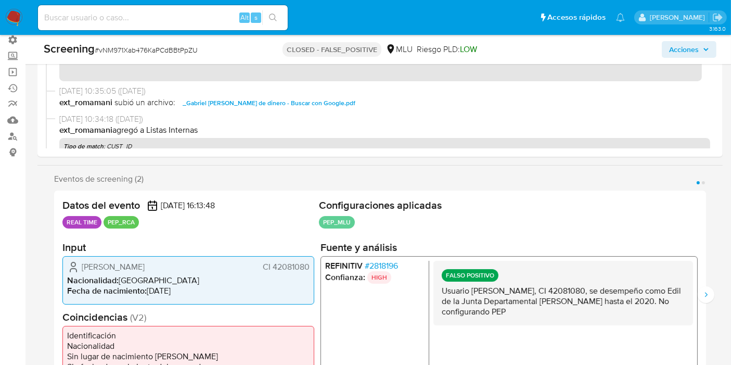
scroll to position [173, 0]
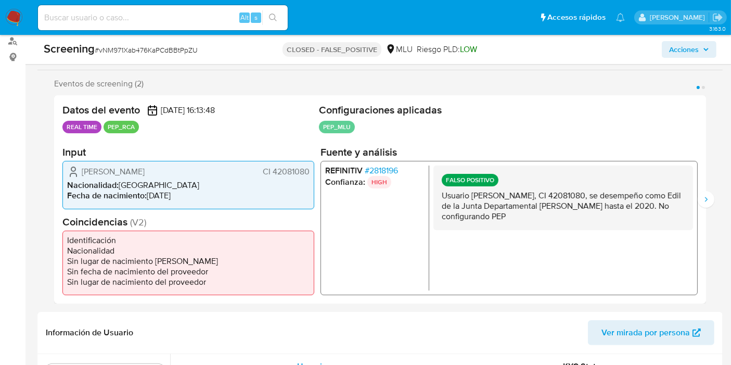
drag, startPoint x: 549, startPoint y: 216, endPoint x: 565, endPoint y: 218, distance: 15.7
click at [565, 218] on div "FALSO POSITIVO Usuario [PERSON_NAME], CI 42081080, se desempeño como Edil de la…" at bounding box center [564, 198] width 260 height 65
